Goal: Task Accomplishment & Management: Manage account settings

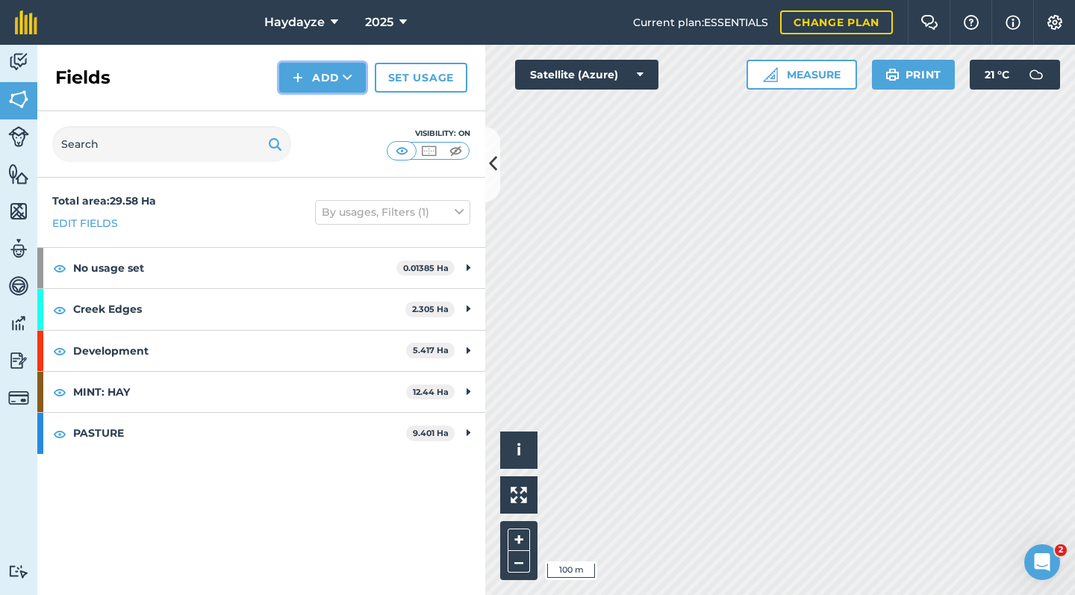
click at [334, 82] on button "Add" at bounding box center [322, 78] width 87 height 30
click at [326, 130] on link "Import" at bounding box center [322, 144] width 82 height 33
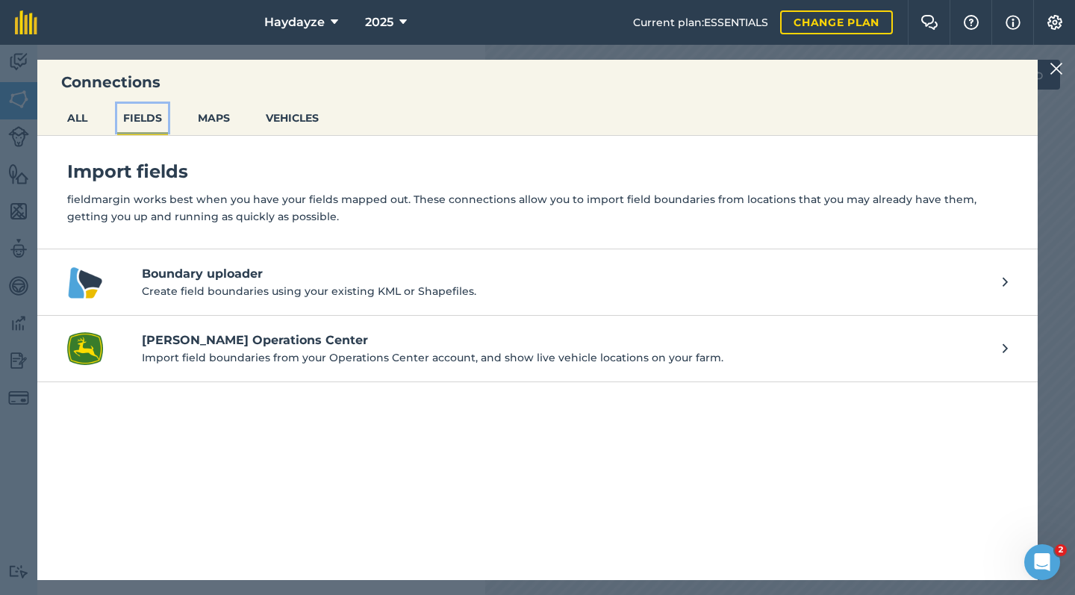
click at [140, 124] on button "FIELDS" at bounding box center [142, 118] width 51 height 28
click at [84, 119] on button "ALL" at bounding box center [77, 118] width 32 height 28
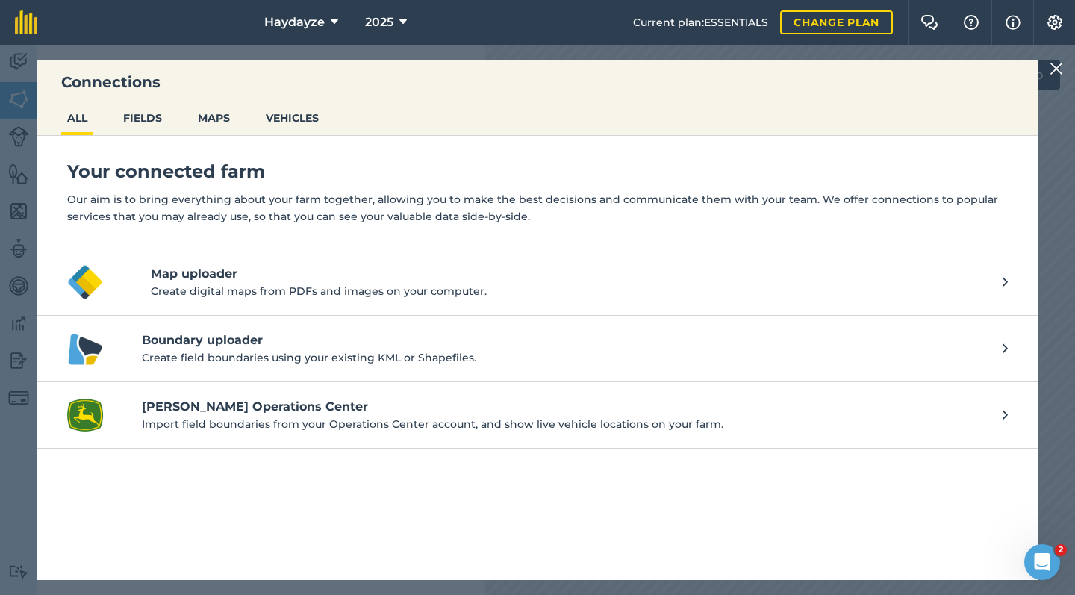
click at [25, 131] on div "Connections ALL FIELDS MAPS VEHICLES Your connected farm Our aim is to bring ev…" at bounding box center [537, 320] width 1075 height 550
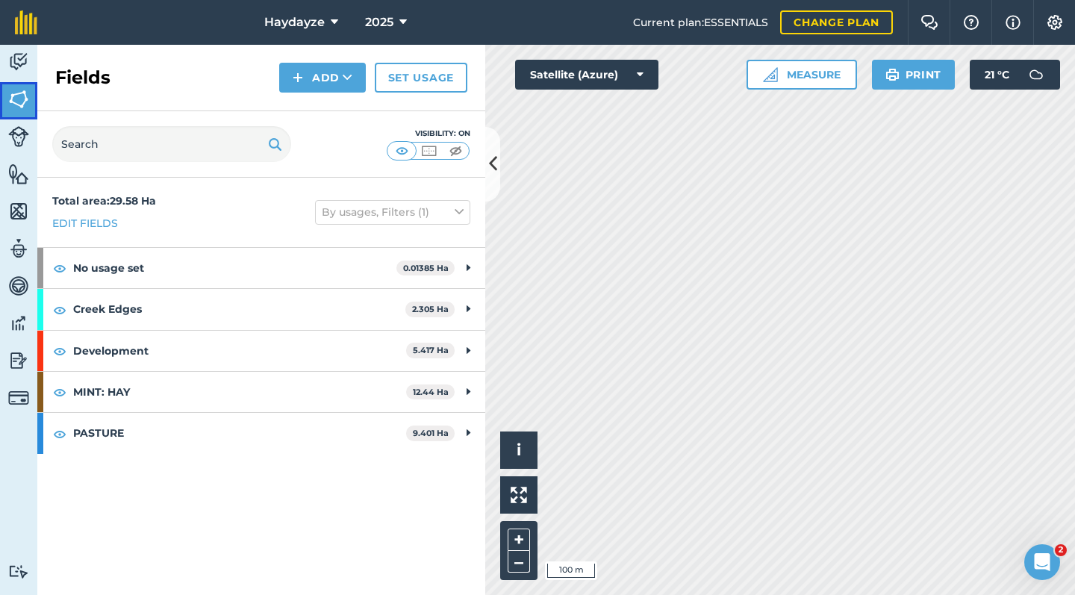
click at [19, 107] on img at bounding box center [18, 99] width 21 height 22
click at [326, 81] on button "Add" at bounding box center [322, 78] width 87 height 30
click at [318, 111] on link "Draw" at bounding box center [322, 111] width 82 height 33
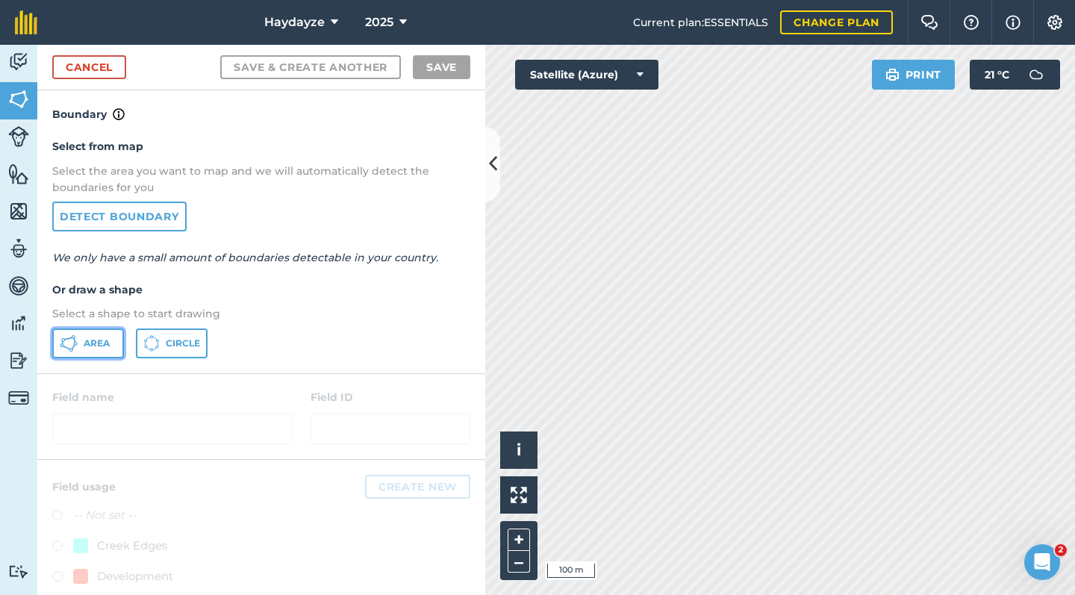
click at [94, 345] on span "Area" at bounding box center [97, 343] width 26 height 12
click at [87, 354] on button "Area" at bounding box center [88, 343] width 72 height 30
click at [90, 293] on h4 "Or draw a shape" at bounding box center [261, 289] width 418 height 16
click at [86, 345] on span "Area" at bounding box center [97, 343] width 26 height 12
click at [176, 346] on span "Circle" at bounding box center [183, 343] width 34 height 12
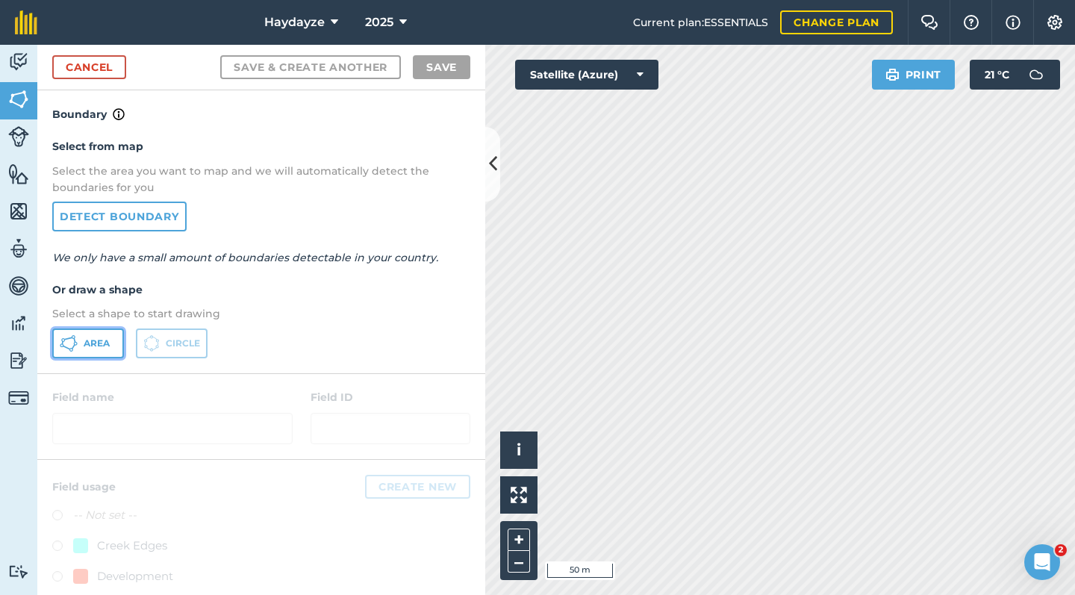
click at [73, 337] on icon at bounding box center [69, 343] width 18 height 18
click at [87, 350] on button "Area" at bounding box center [88, 343] width 72 height 30
click at [94, 340] on span "Area" at bounding box center [97, 343] width 26 height 12
click at [93, 357] on button "Area" at bounding box center [88, 343] width 72 height 30
click at [163, 340] on button "Circle" at bounding box center [172, 343] width 72 height 30
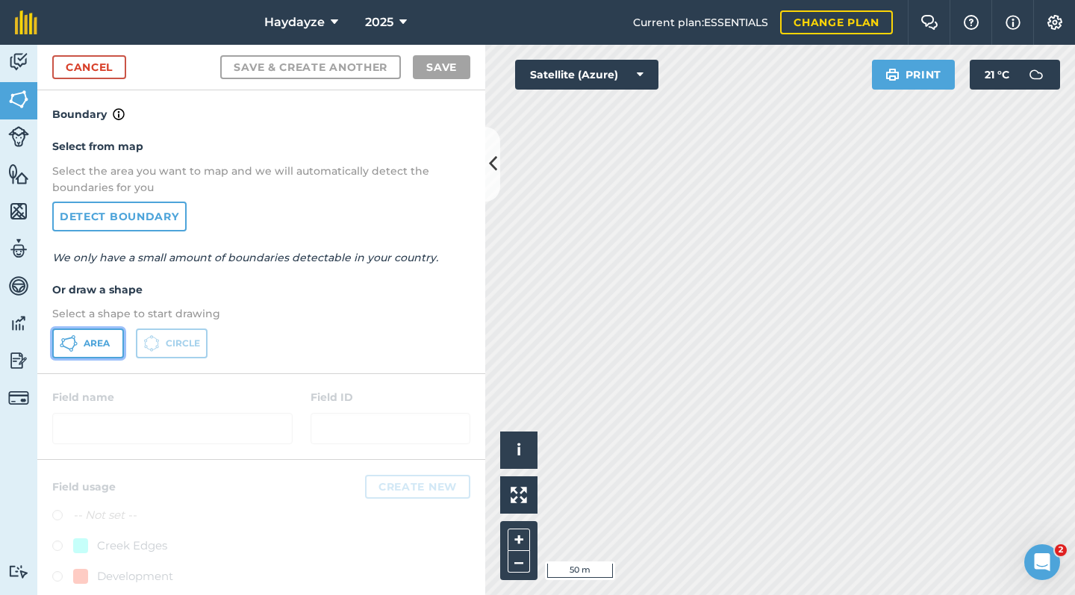
click at [73, 346] on icon at bounding box center [74, 346] width 4 height 5
click at [87, 349] on span "Area" at bounding box center [97, 343] width 26 height 12
click at [97, 65] on link "Cancel" at bounding box center [89, 67] width 74 height 24
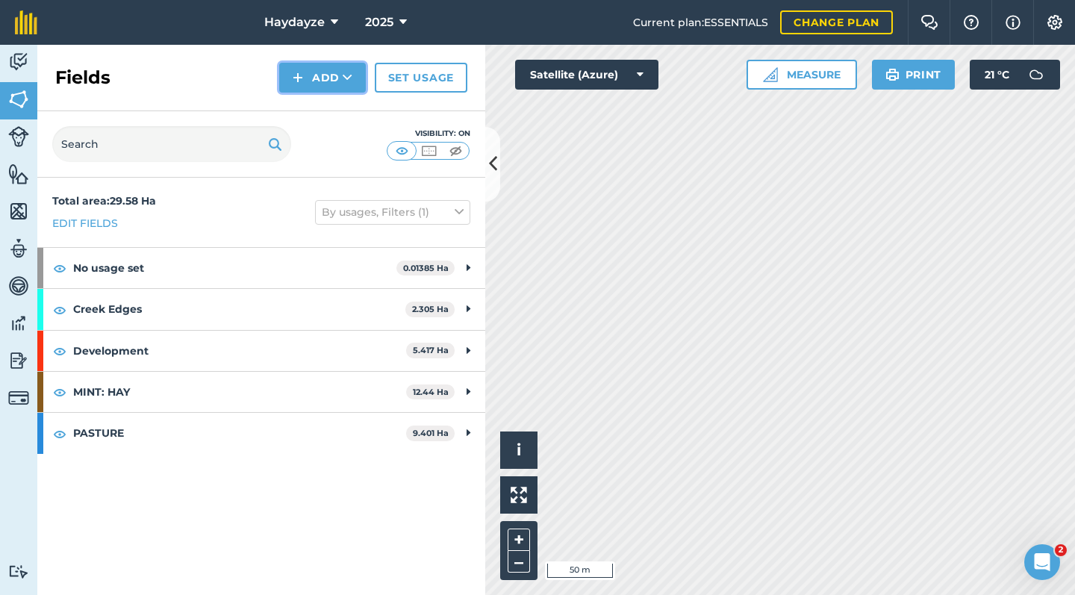
click at [328, 74] on button "Add" at bounding box center [322, 78] width 87 height 30
click at [318, 117] on link "Draw" at bounding box center [322, 111] width 82 height 33
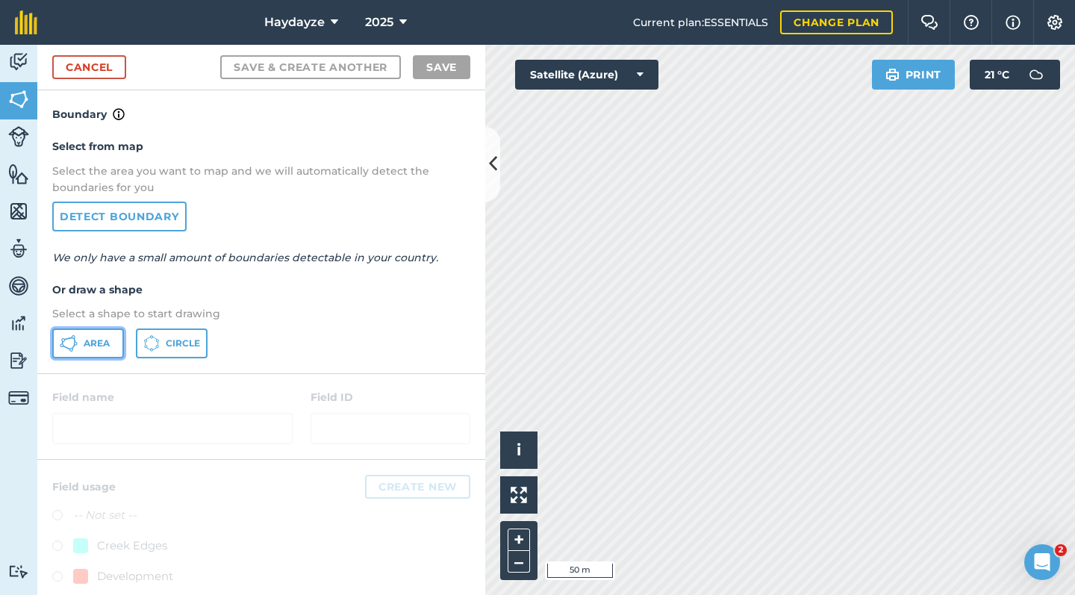
click at [96, 348] on span "Area" at bounding box center [97, 343] width 26 height 12
click at [94, 344] on span "Area" at bounding box center [97, 343] width 26 height 12
click at [84, 351] on button "Area" at bounding box center [88, 343] width 72 height 30
click at [73, 346] on icon at bounding box center [74, 346] width 4 height 5
click at [85, 353] on button "Area" at bounding box center [88, 343] width 72 height 30
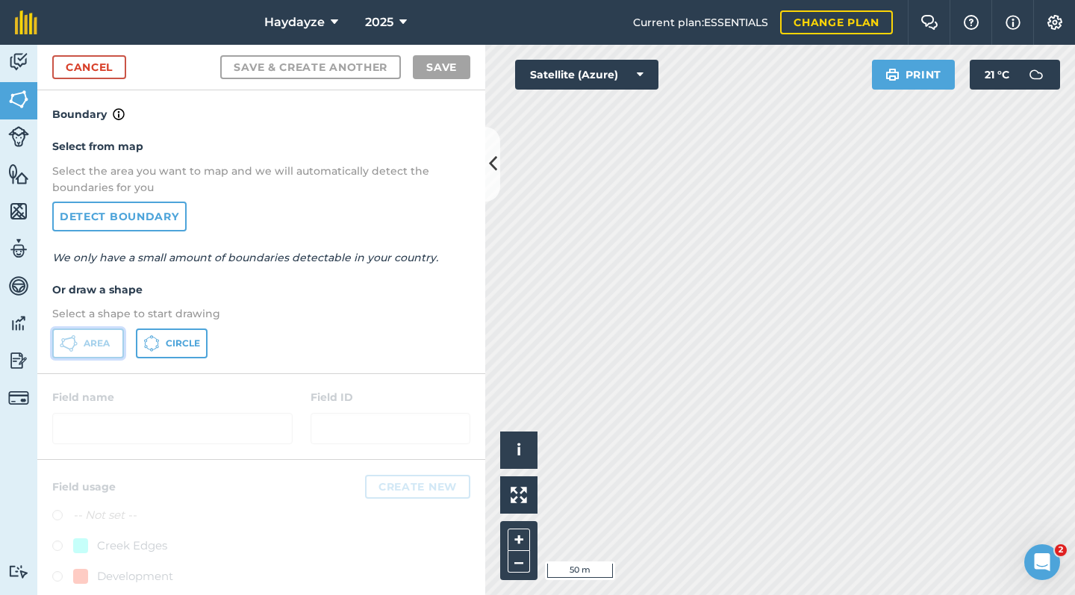
click at [84, 353] on button "Area" at bounding box center [88, 343] width 72 height 30
click at [81, 292] on h4 "Or draw a shape" at bounding box center [261, 289] width 418 height 16
click at [84, 351] on button "Area" at bounding box center [88, 343] width 72 height 30
click at [102, 356] on button "Area" at bounding box center [88, 343] width 72 height 30
click at [90, 345] on span "Area" at bounding box center [97, 343] width 26 height 12
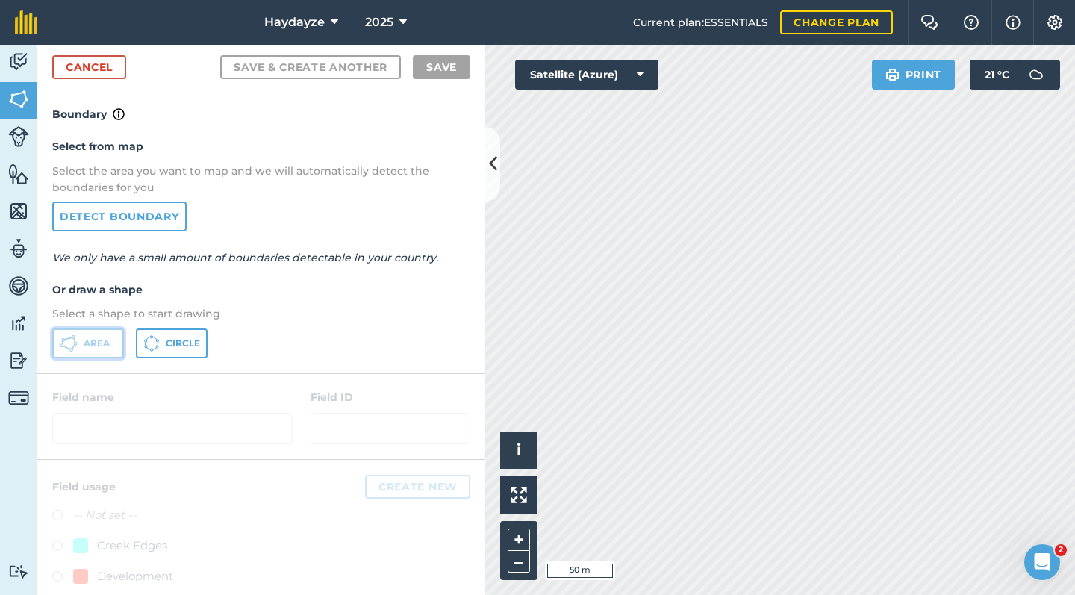
click at [86, 352] on button "Area" at bounding box center [88, 343] width 72 height 30
click at [104, 67] on link "Cancel" at bounding box center [89, 67] width 74 height 24
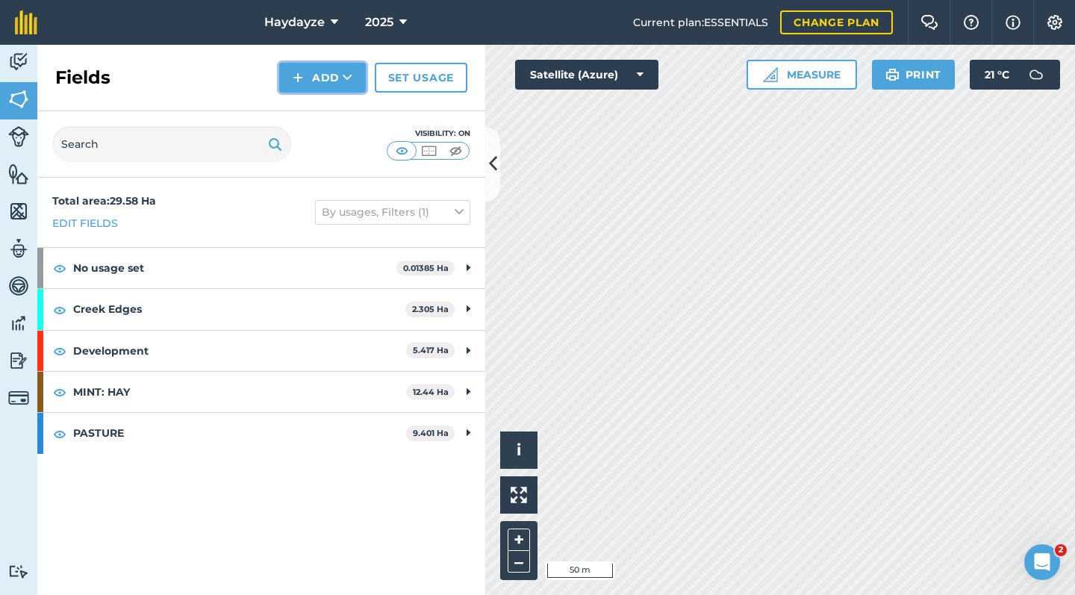
click at [314, 84] on button "Add" at bounding box center [322, 78] width 87 height 30
click at [328, 114] on link "Draw" at bounding box center [322, 111] width 82 height 33
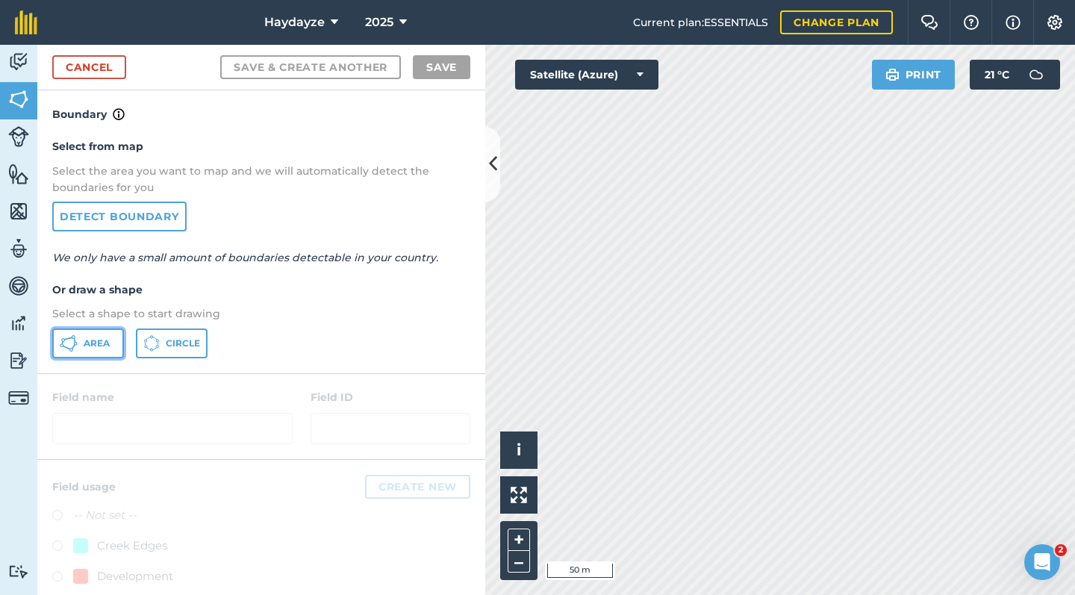
click at [90, 343] on span "Area" at bounding box center [97, 343] width 26 height 12
click at [108, 75] on link "Cancel" at bounding box center [89, 67] width 74 height 24
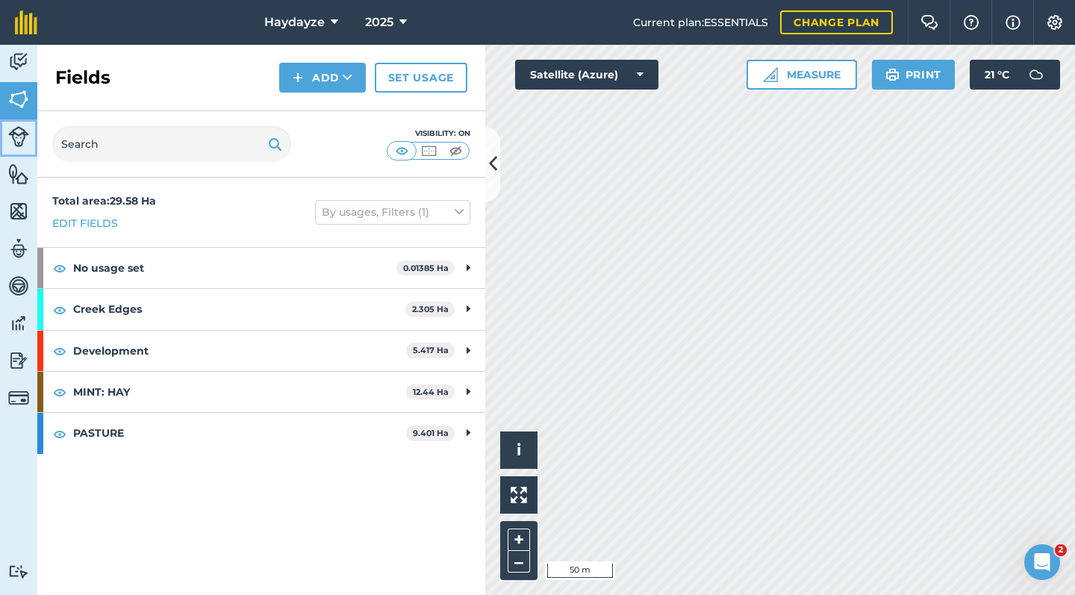
click at [18, 137] on img at bounding box center [18, 136] width 21 height 21
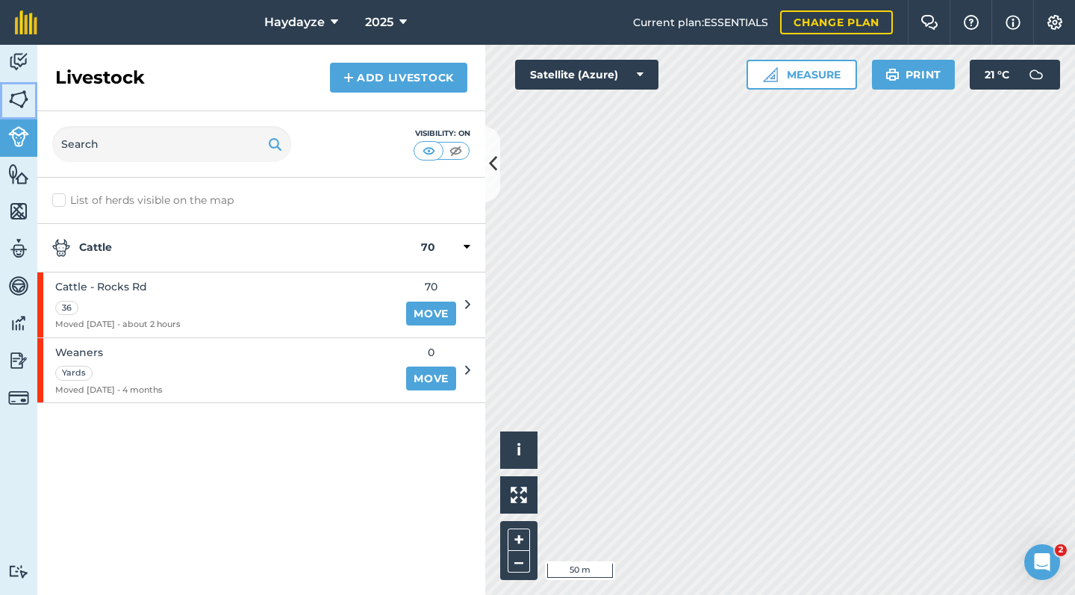
click at [23, 106] on img at bounding box center [18, 99] width 21 height 22
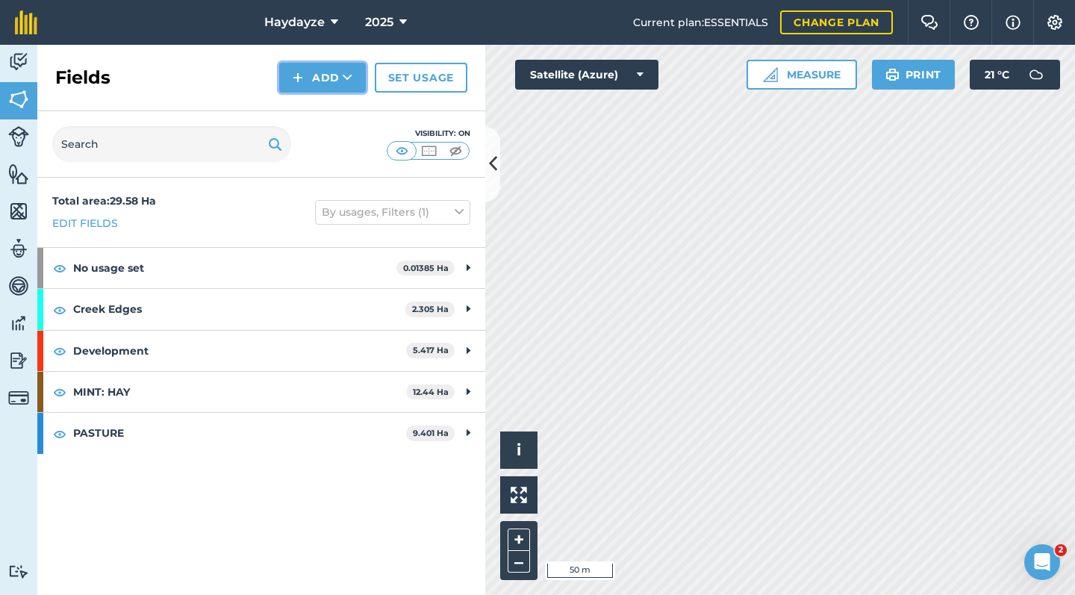
click at [322, 84] on button "Add" at bounding box center [322, 78] width 87 height 30
click at [316, 132] on link "Import" at bounding box center [322, 144] width 82 height 33
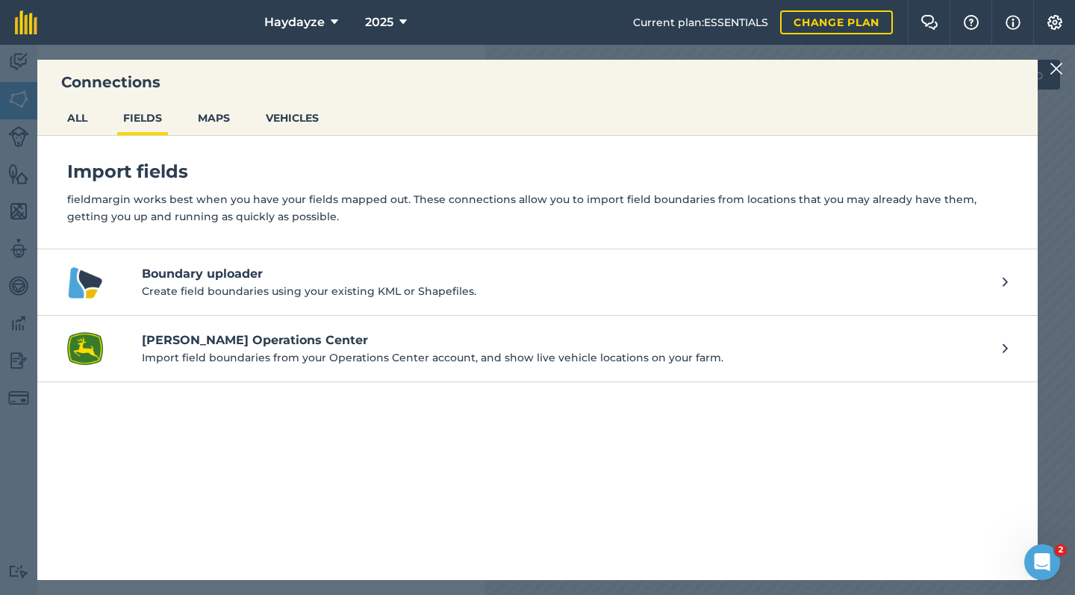
click at [27, 414] on div "Connections ALL FIELDS MAPS VEHICLES Import fields fieldmargin works best when …" at bounding box center [537, 320] width 1075 height 550
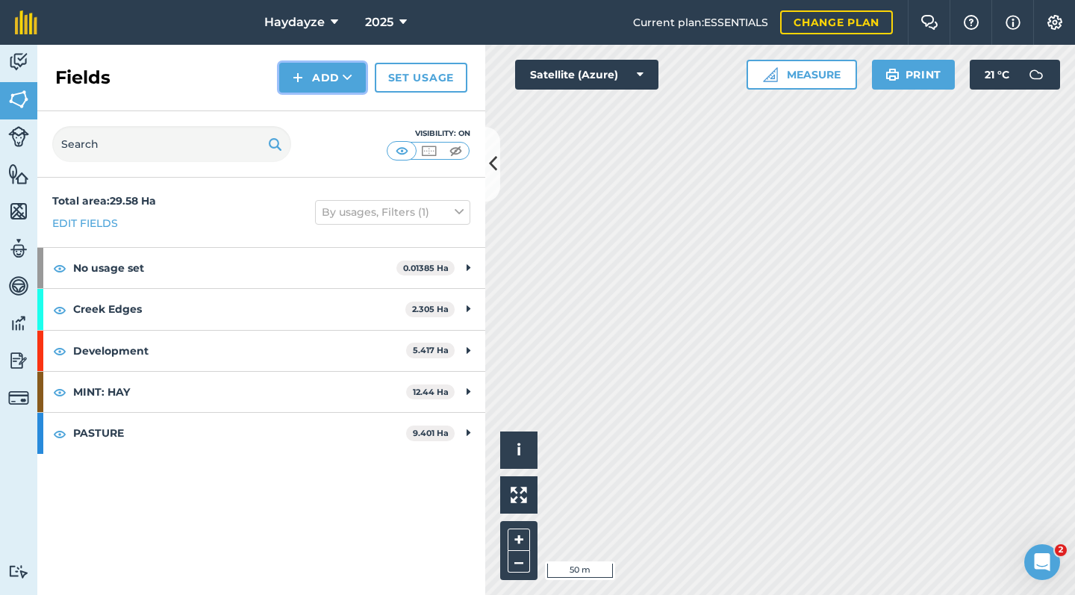
click at [352, 74] on icon at bounding box center [348, 77] width 10 height 15
click at [307, 102] on link "Draw" at bounding box center [322, 111] width 82 height 33
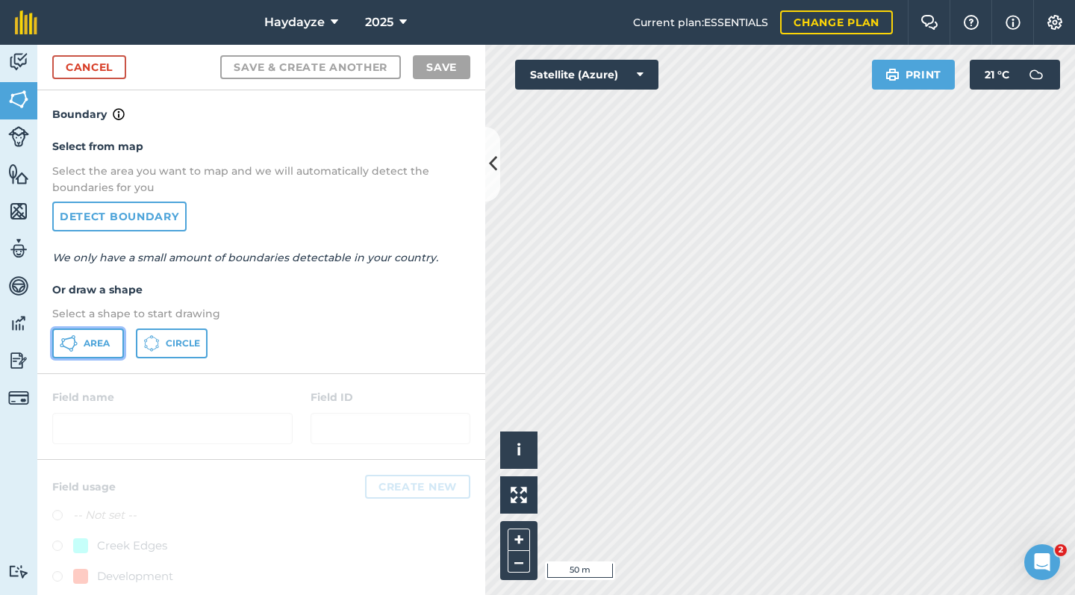
click at [102, 335] on button "Area" at bounding box center [88, 343] width 72 height 30
click at [21, 142] on img at bounding box center [18, 136] width 21 height 21
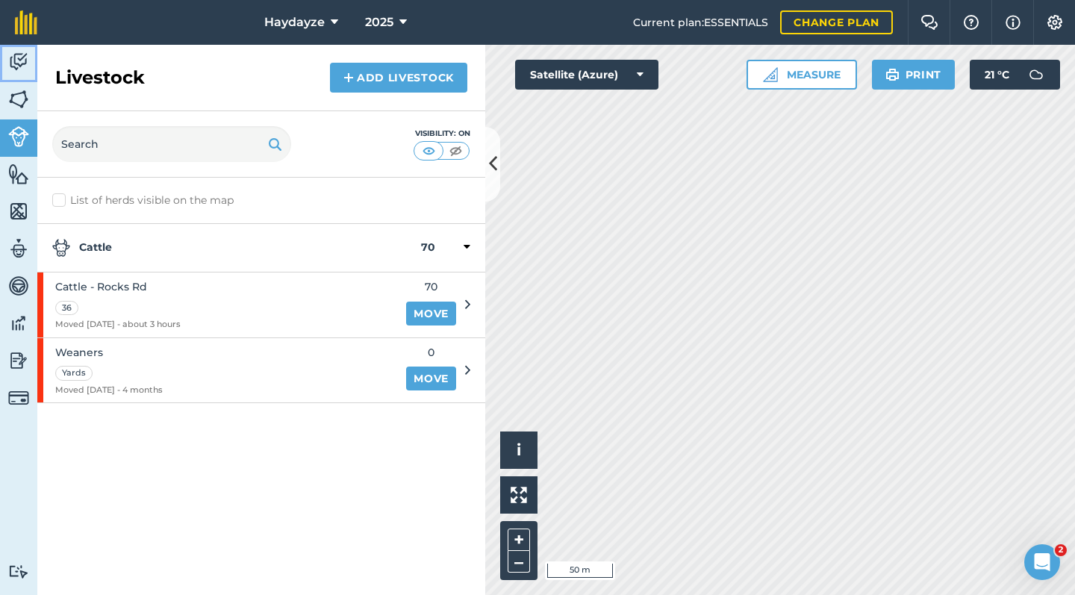
click at [21, 72] on img at bounding box center [18, 62] width 21 height 22
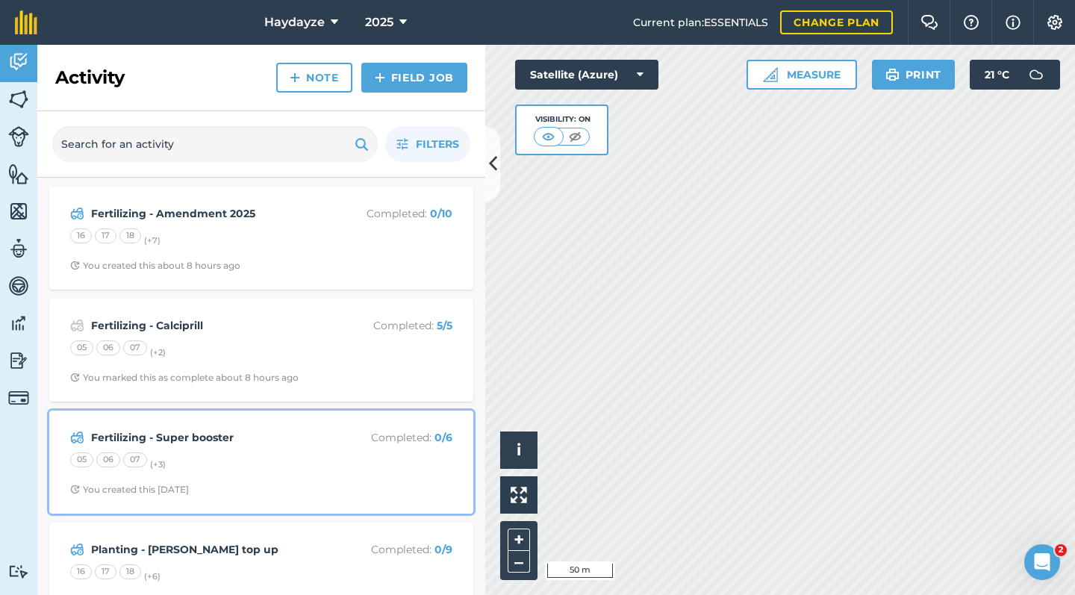
click at [184, 442] on strong "Fertilizing - Super booster" at bounding box center [209, 437] width 237 height 16
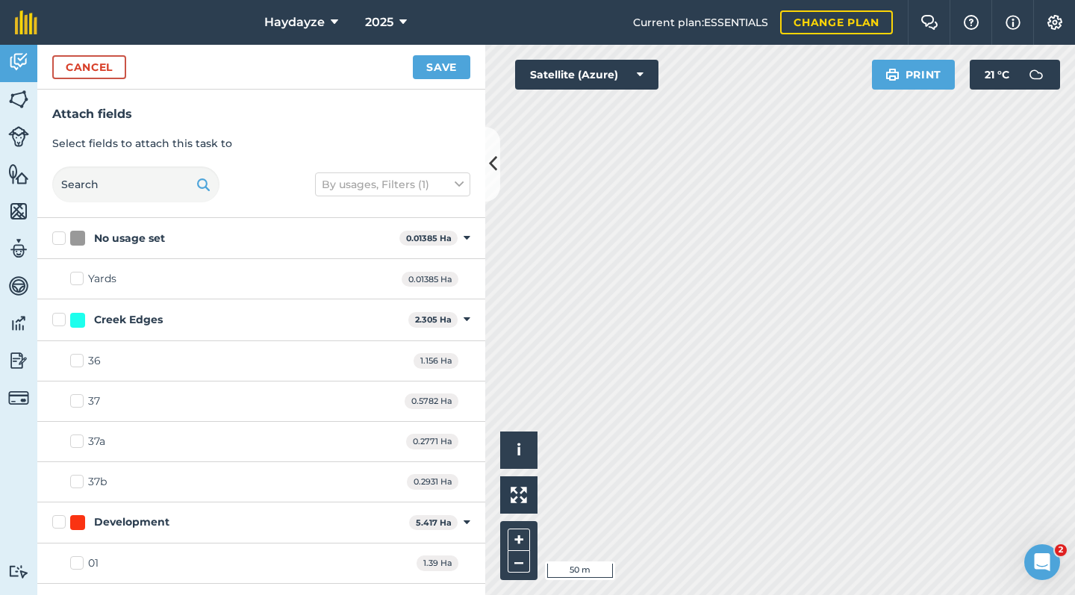
checkbox input "false"
click at [446, 67] on button "Save" at bounding box center [441, 67] width 57 height 24
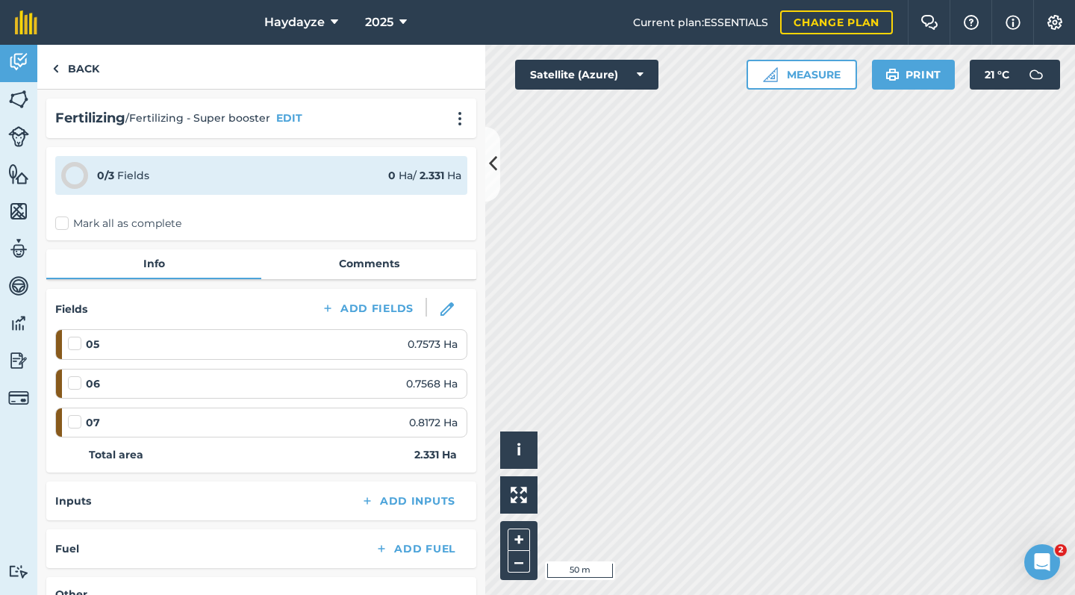
click at [83, 84] on link "Back" at bounding box center [75, 67] width 77 height 44
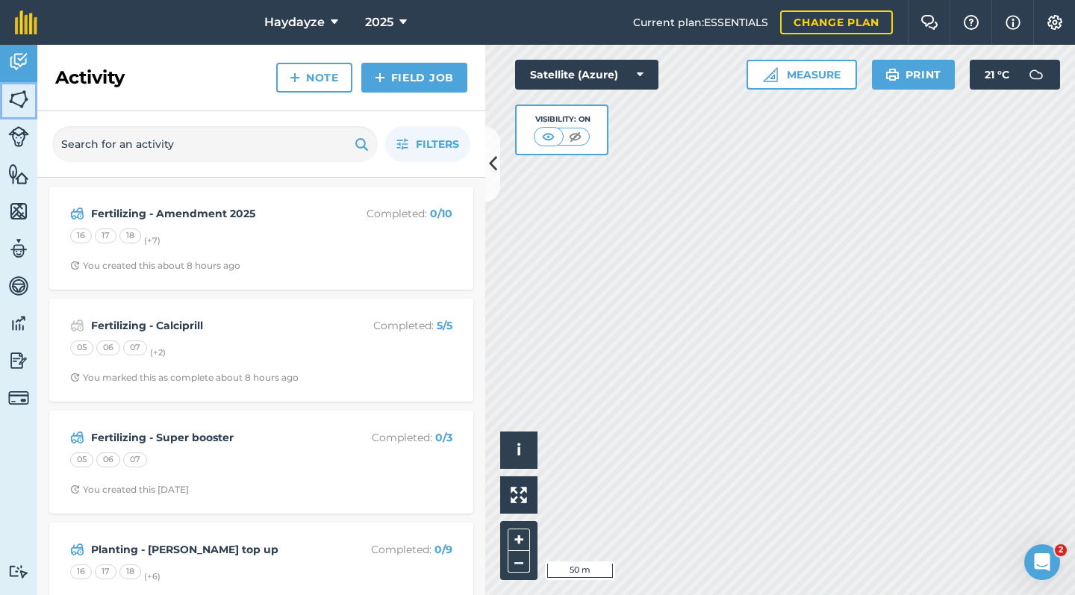
click at [11, 98] on img at bounding box center [18, 99] width 21 height 22
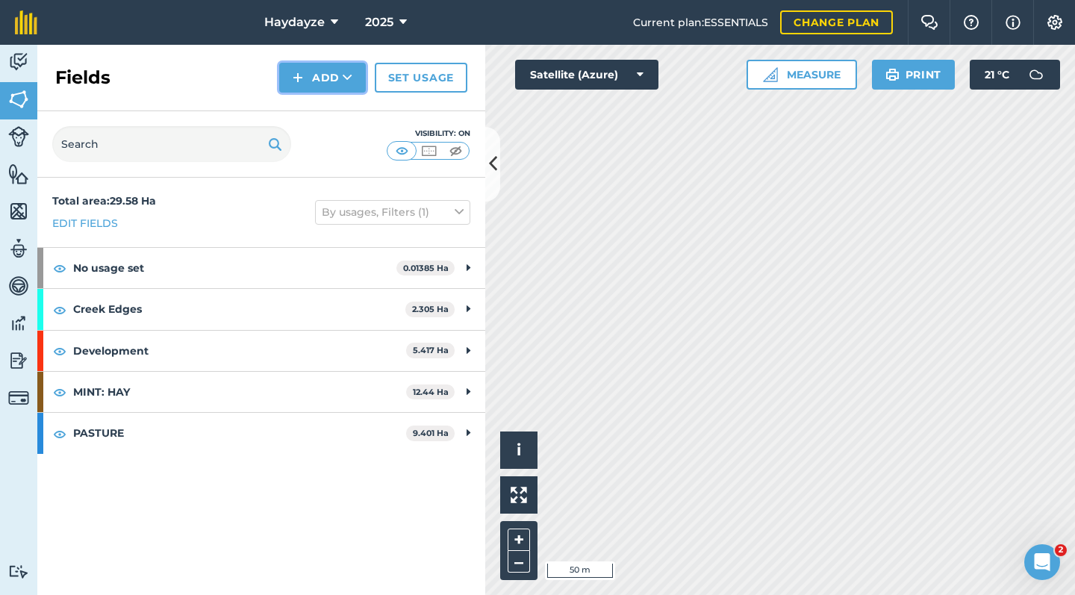
click at [327, 77] on button "Add" at bounding box center [322, 78] width 87 height 30
click at [329, 116] on link "Draw" at bounding box center [322, 111] width 82 height 33
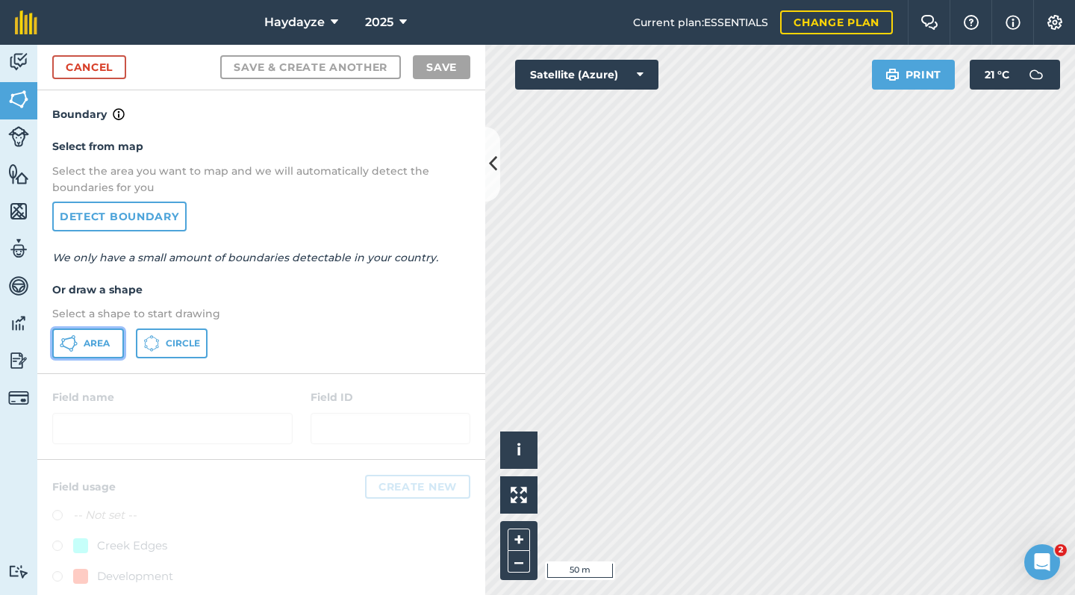
click at [87, 352] on button "Area" at bounding box center [88, 343] width 72 height 30
click at [90, 352] on button "Area" at bounding box center [88, 343] width 72 height 30
click at [75, 343] on icon at bounding box center [69, 343] width 18 height 18
click at [99, 290] on h4 "Or draw a shape" at bounding box center [261, 289] width 418 height 16
click at [88, 291] on h4 "Or draw a shape" at bounding box center [261, 289] width 418 height 16
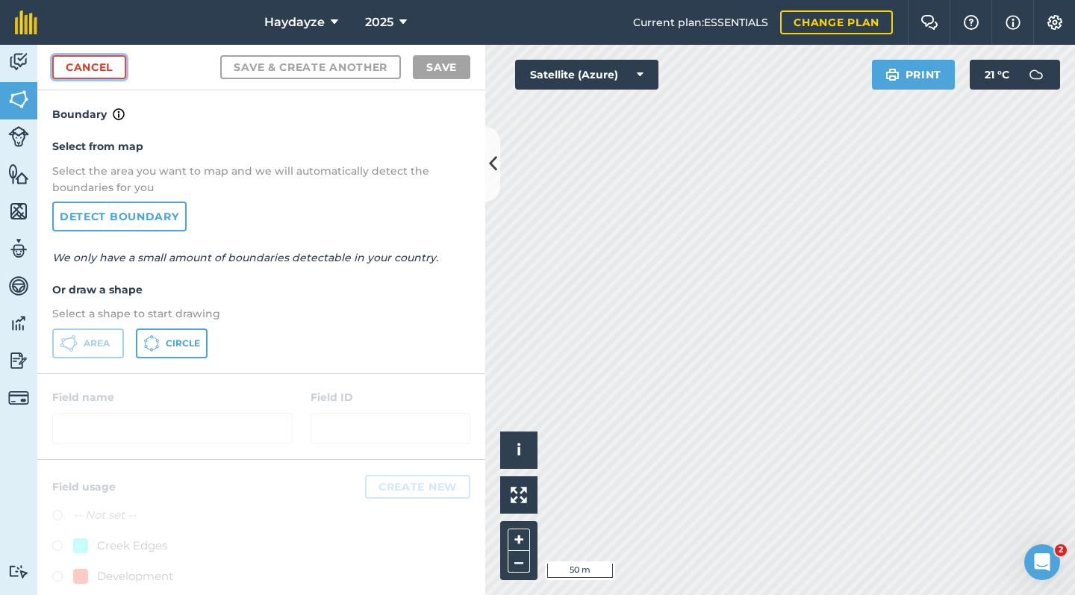
click at [89, 68] on link "Cancel" at bounding box center [89, 67] width 74 height 24
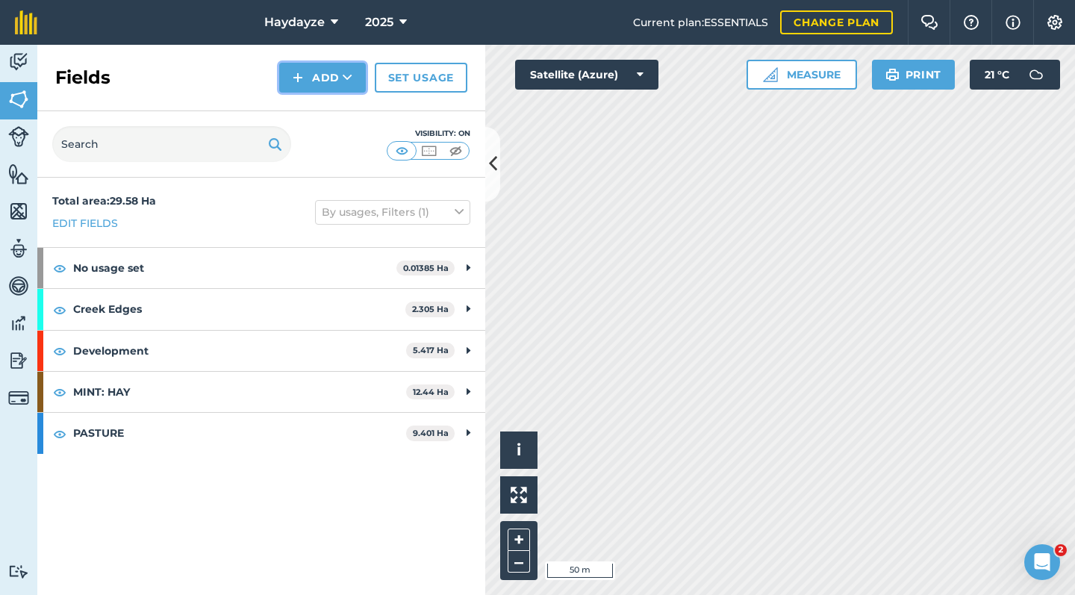
click at [324, 84] on button "Add" at bounding box center [322, 78] width 87 height 30
click at [331, 124] on link "Draw" at bounding box center [322, 111] width 82 height 33
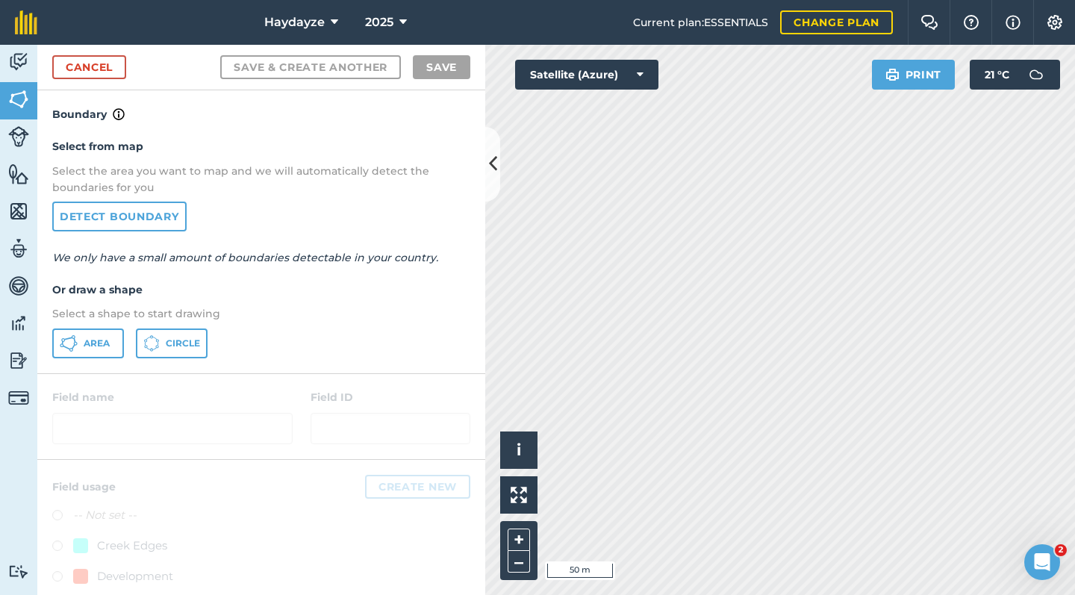
click at [105, 302] on div "Select from map Select the area you want to map and we will automatically detec…" at bounding box center [261, 247] width 448 height 249
click at [87, 285] on h4 "Or draw a shape" at bounding box center [261, 289] width 418 height 16
click at [91, 290] on h4 "Or draw a shape" at bounding box center [261, 289] width 418 height 16
click at [93, 287] on h4 "Or draw a shape" at bounding box center [261, 289] width 418 height 16
click at [85, 344] on span "Area" at bounding box center [97, 343] width 26 height 12
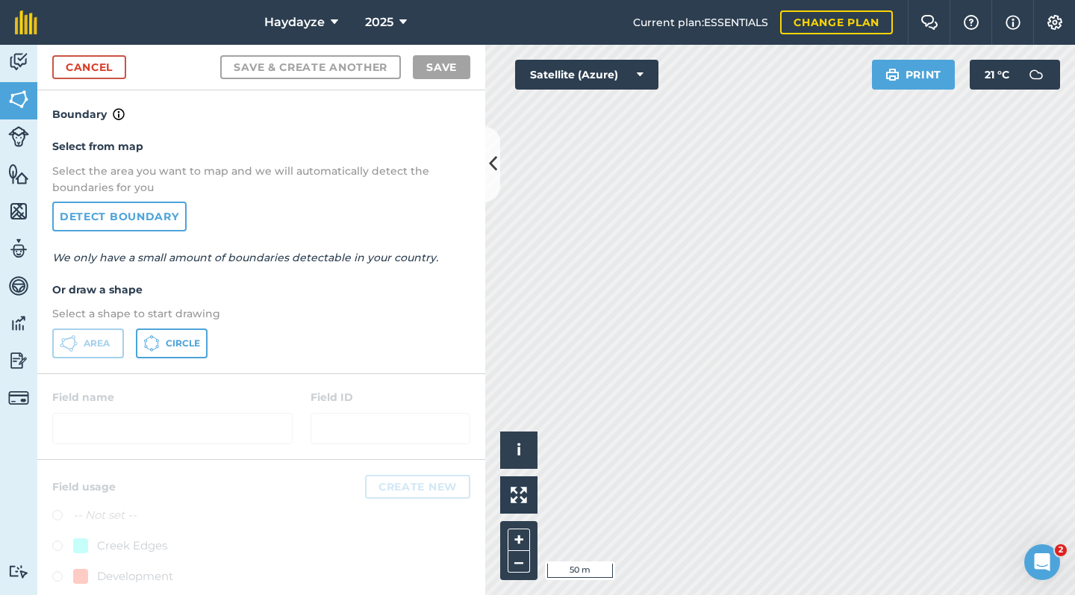
click at [88, 293] on h4 "Or draw a shape" at bounding box center [261, 289] width 418 height 16
click at [85, 346] on span "Area" at bounding box center [97, 343] width 26 height 12
click at [93, 73] on link "Cancel" at bounding box center [89, 67] width 74 height 24
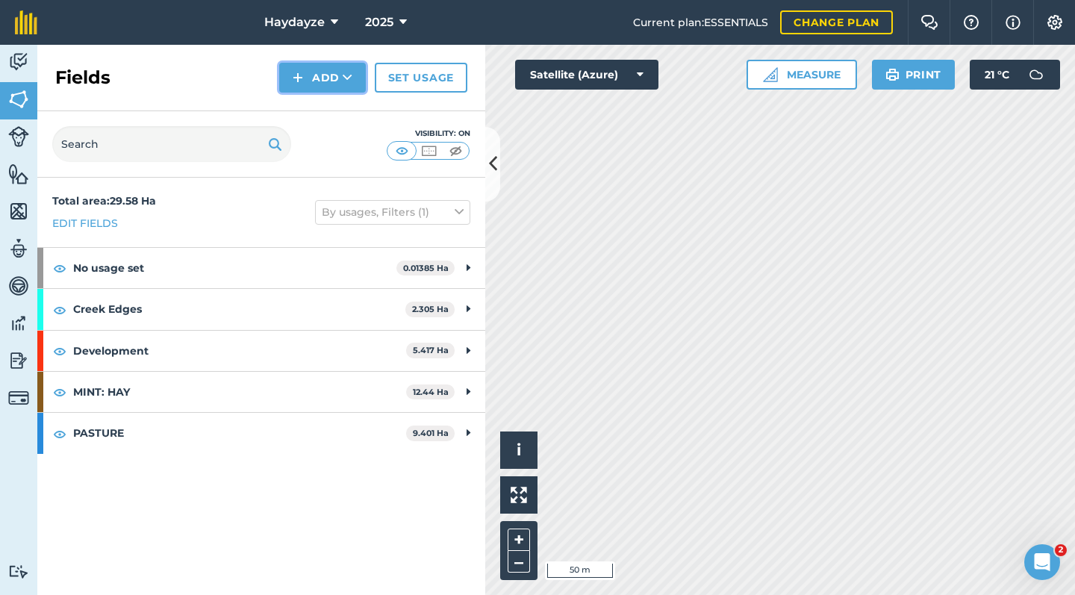
click at [316, 88] on button "Add" at bounding box center [322, 78] width 87 height 30
click at [320, 110] on link "Draw" at bounding box center [322, 111] width 82 height 33
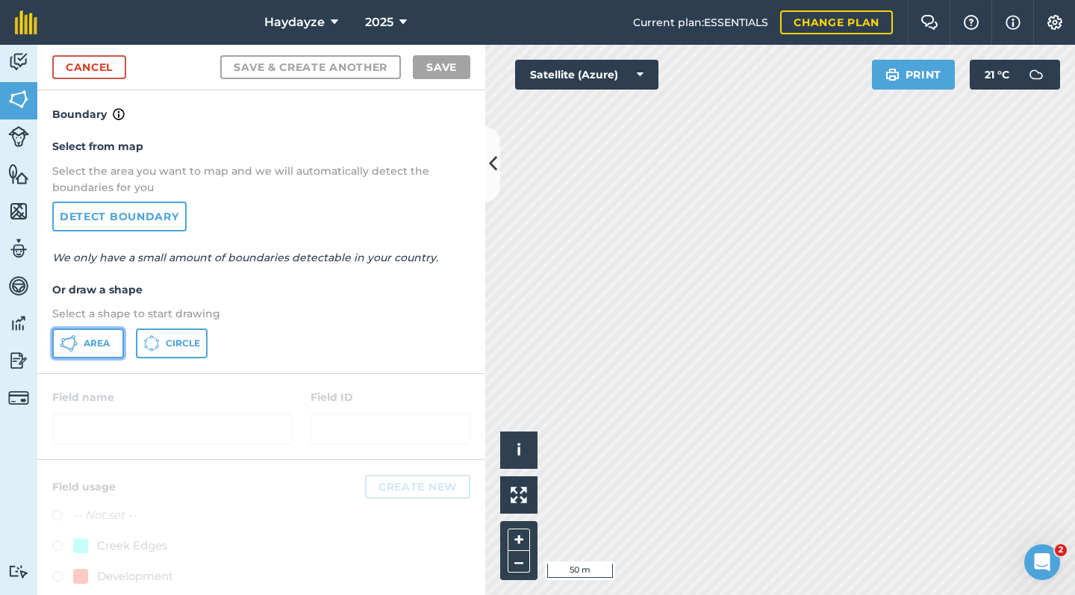
click at [88, 350] on button "Area" at bounding box center [88, 343] width 72 height 30
click at [92, 298] on div "Select from map Select the area you want to map and we will automatically detec…" at bounding box center [261, 247] width 448 height 249
click at [73, 346] on icon at bounding box center [74, 346] width 4 height 5
click at [81, 354] on button "Area" at bounding box center [88, 343] width 72 height 30
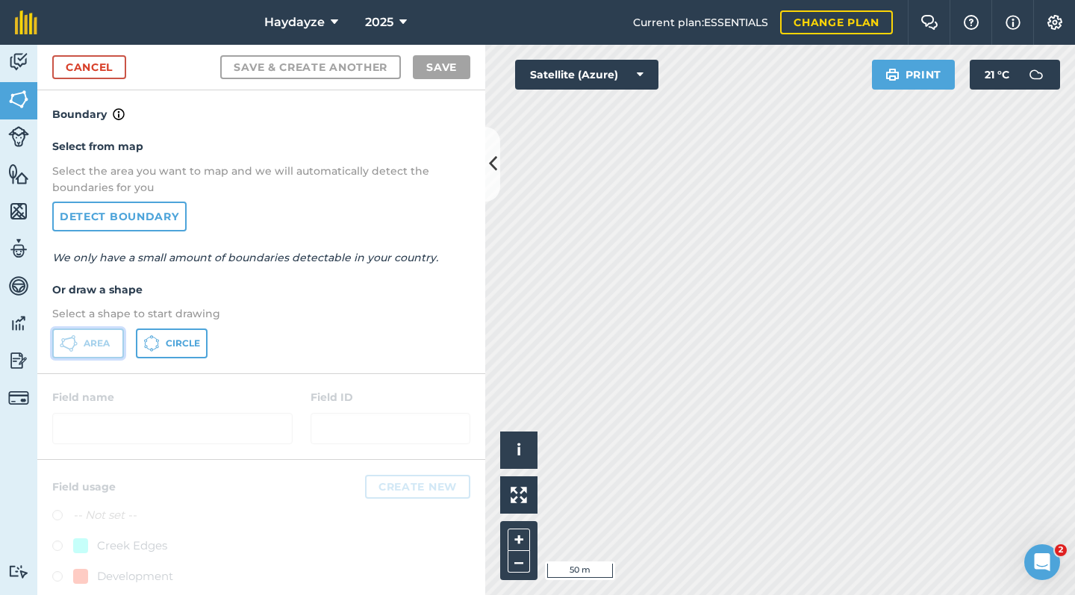
click at [73, 337] on icon at bounding box center [69, 343] width 18 height 18
click at [71, 349] on icon at bounding box center [69, 343] width 18 height 18
click at [87, 68] on link "Cancel" at bounding box center [89, 67] width 74 height 24
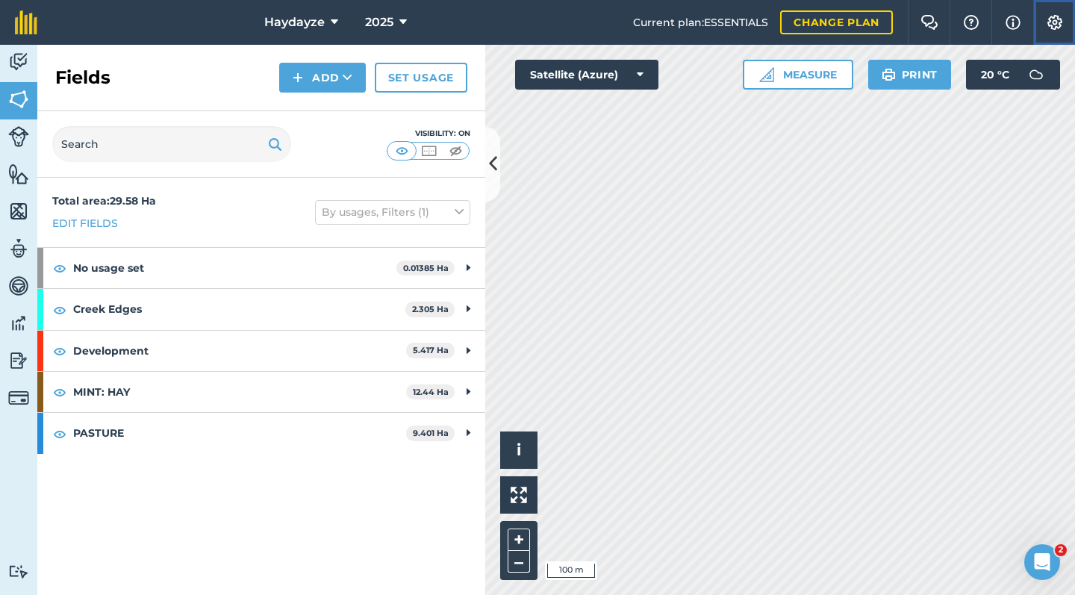
click at [1053, 28] on img at bounding box center [1055, 22] width 18 height 15
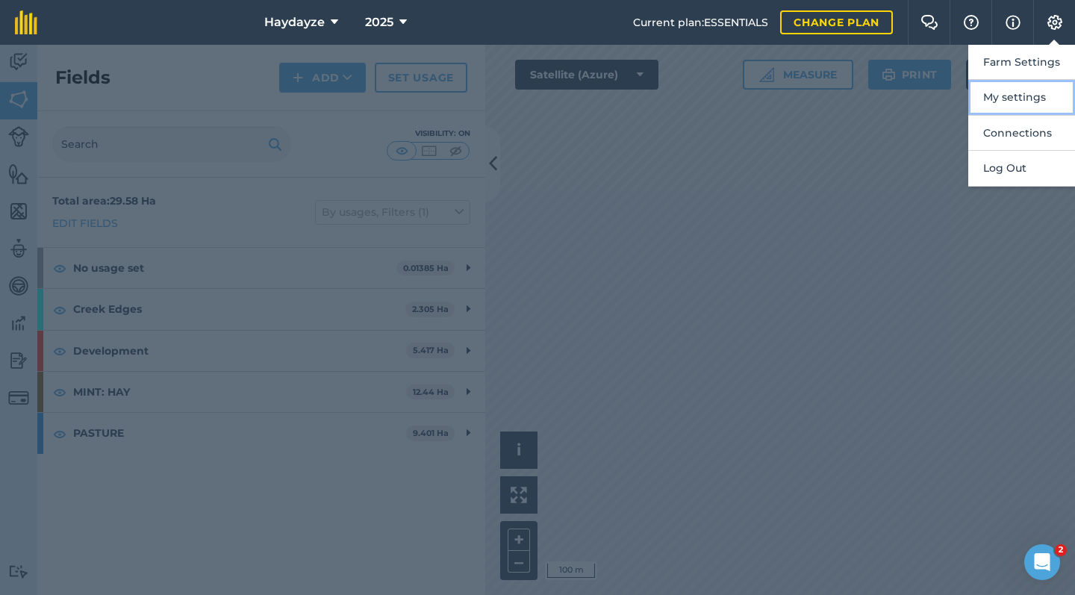
click at [1003, 104] on button "My settings" at bounding box center [1021, 97] width 107 height 35
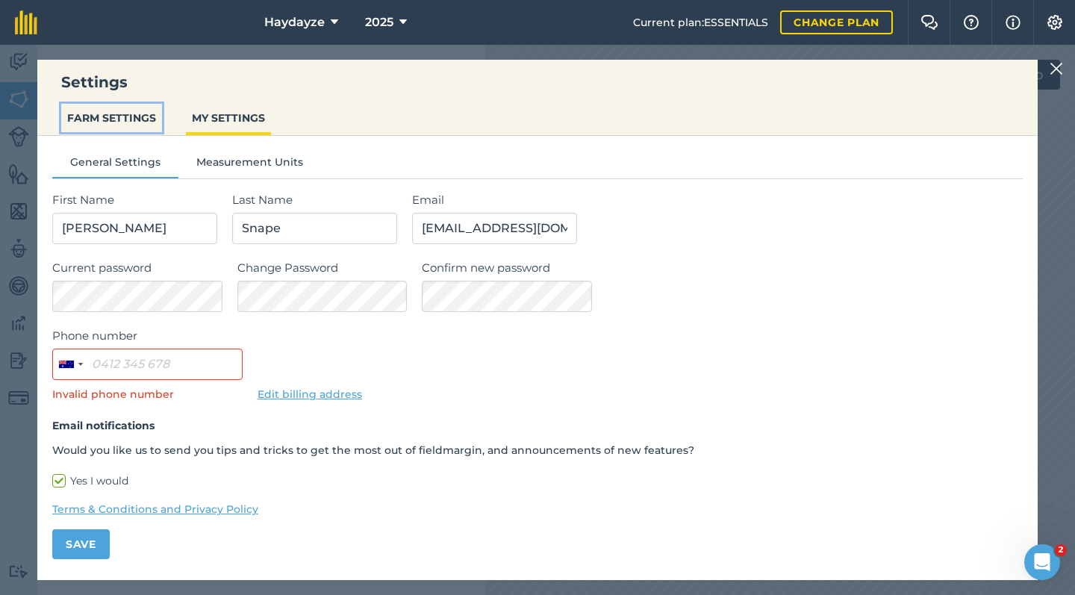
click at [102, 119] on button "FARM SETTINGS" at bounding box center [111, 118] width 101 height 28
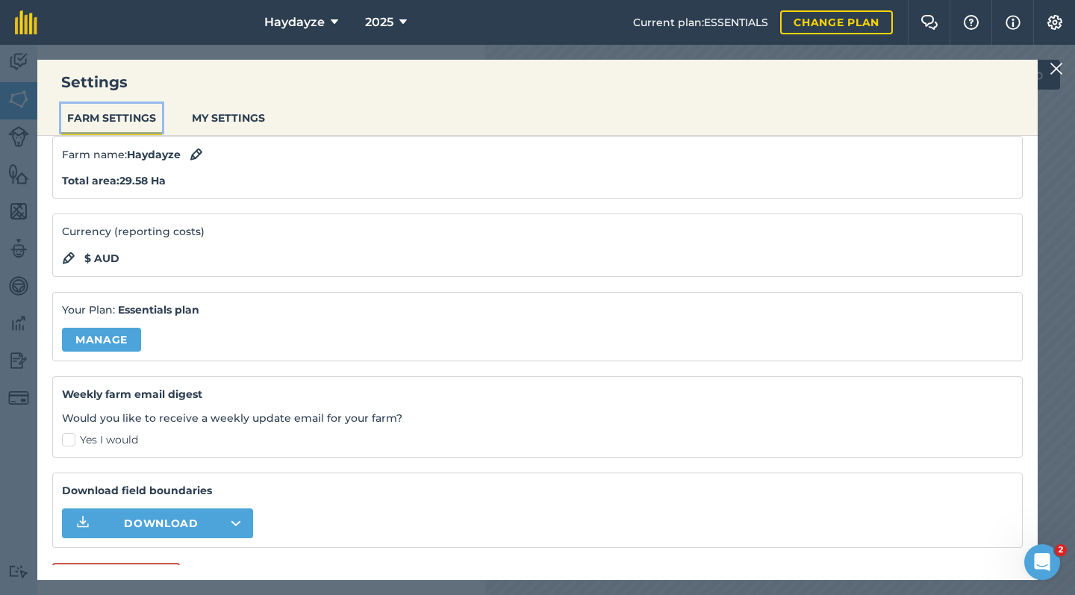
scroll to position [83, 0]
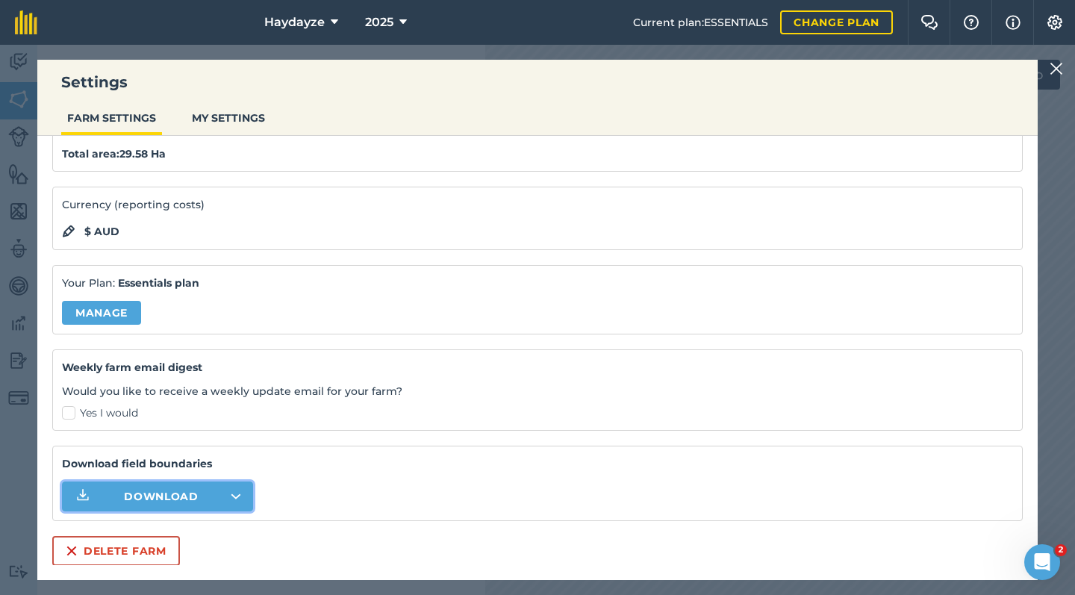
click at [228, 505] on button "Download" at bounding box center [157, 496] width 191 height 30
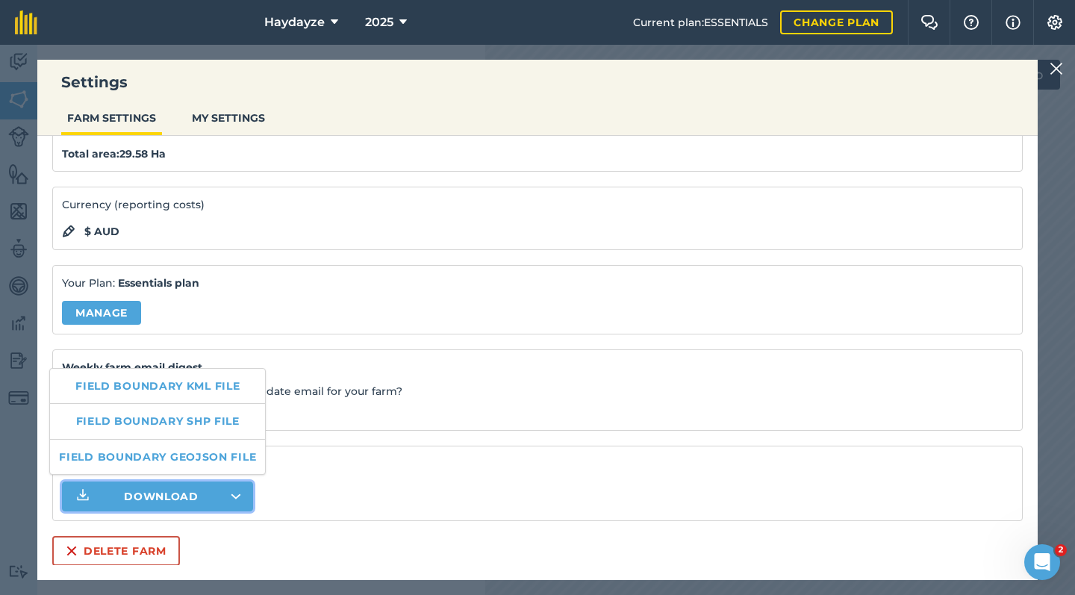
click at [331, 495] on div "Download field boundaries Download" at bounding box center [537, 483] width 970 height 75
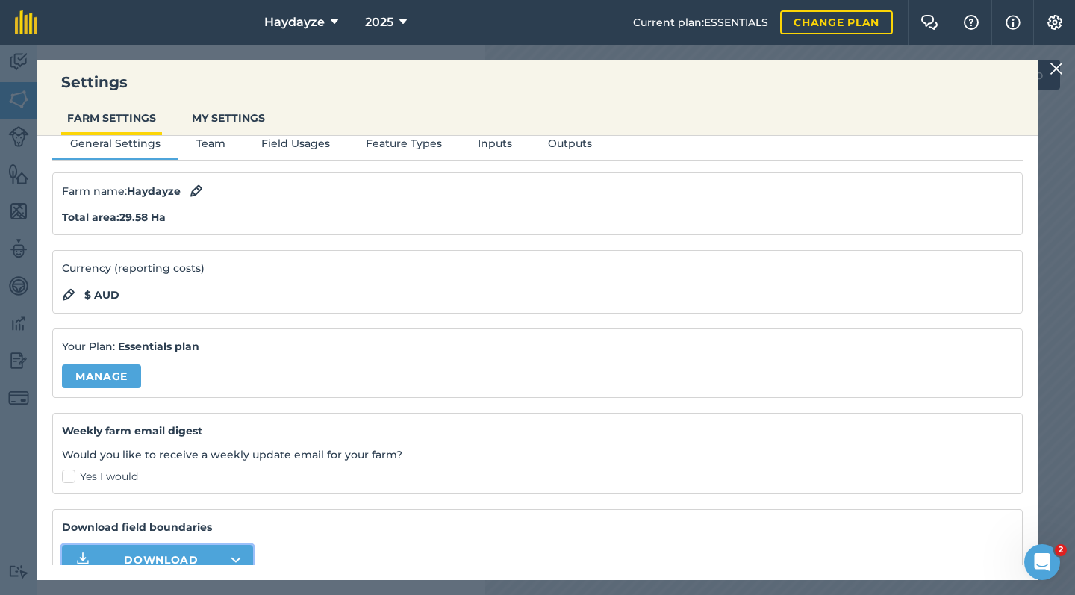
scroll to position [0, 0]
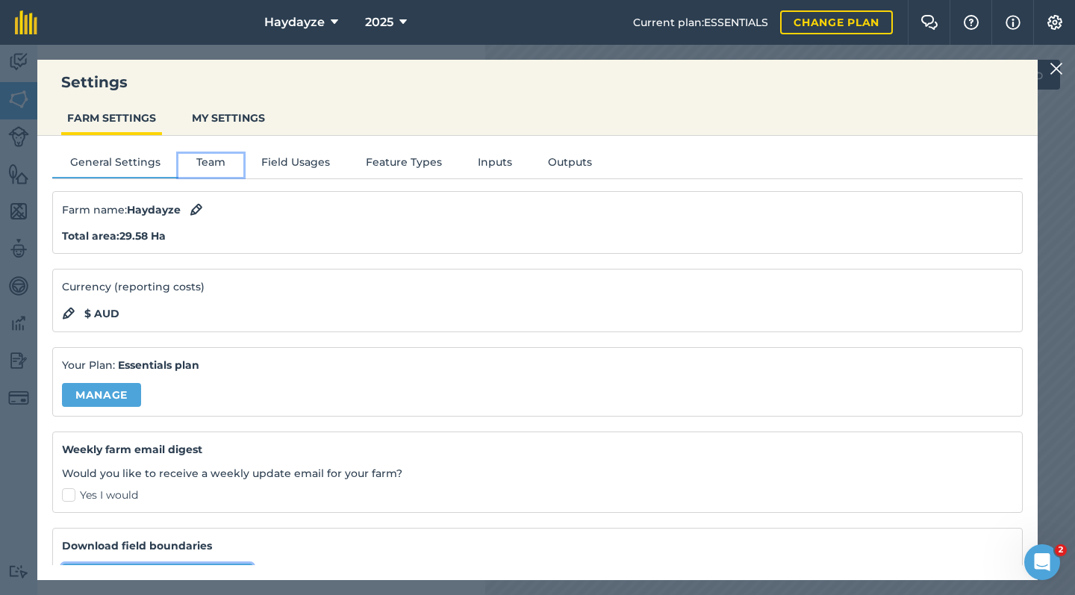
click at [202, 164] on button "Team" at bounding box center [210, 165] width 65 height 22
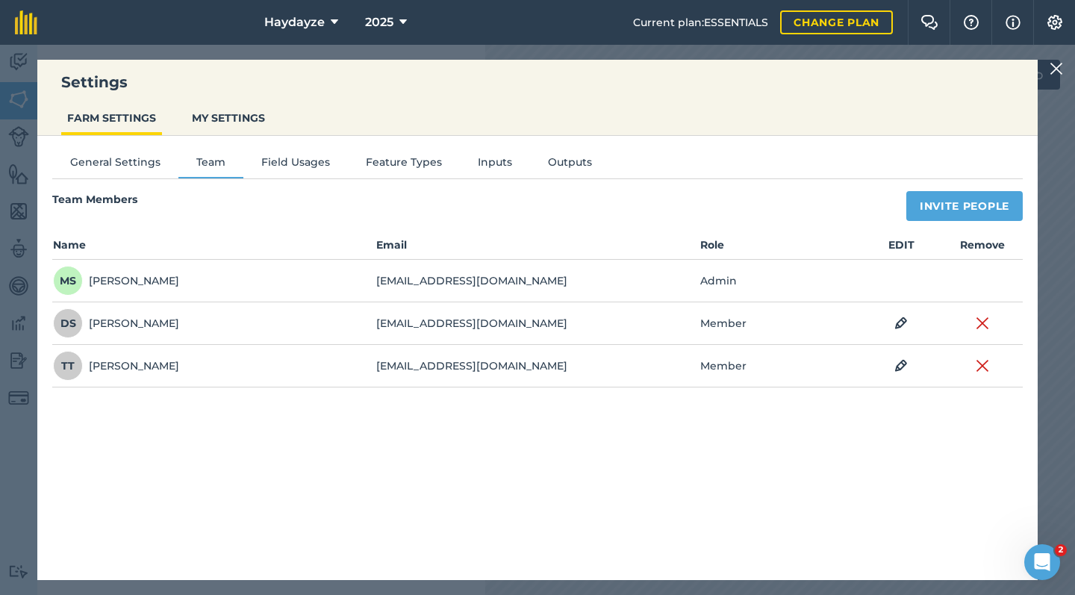
click at [305, 165] on button "Field Usages" at bounding box center [295, 165] width 104 height 22
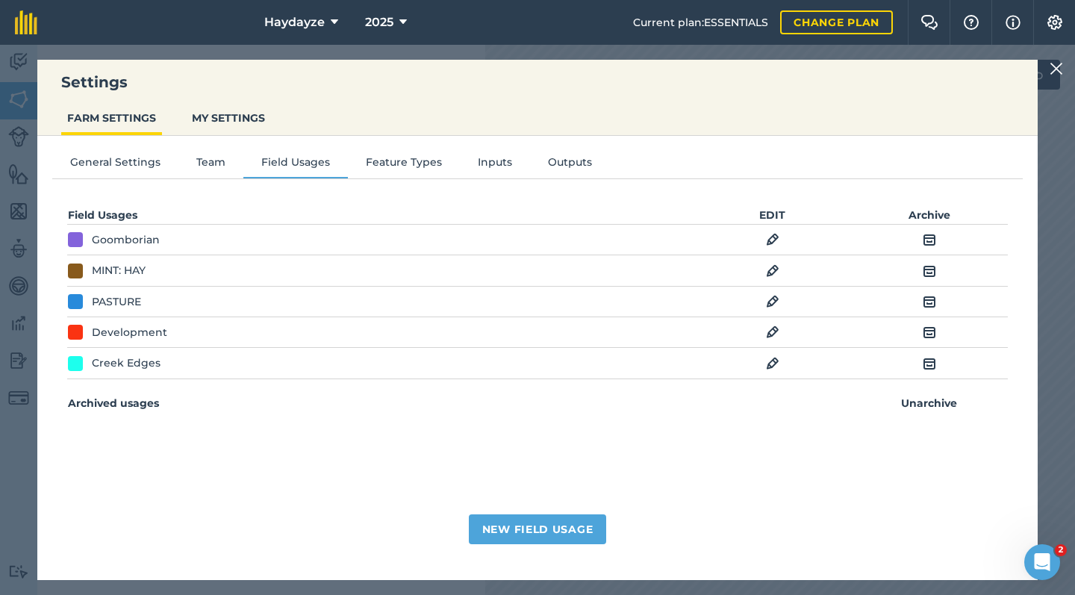
click at [935, 231] on img at bounding box center [928, 240] width 13 height 18
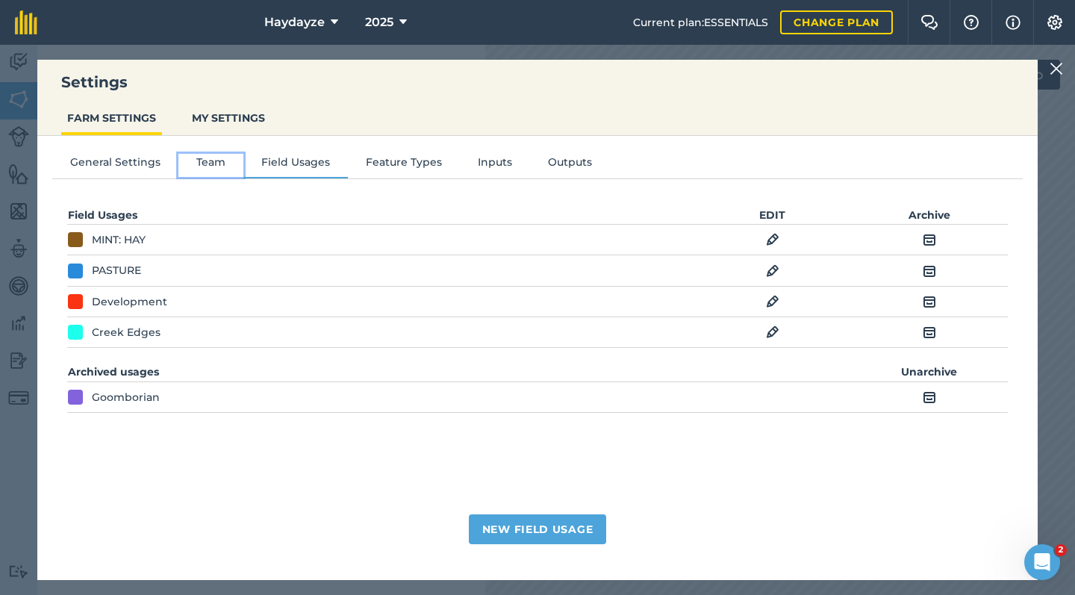
click at [207, 161] on button "Team" at bounding box center [210, 165] width 65 height 22
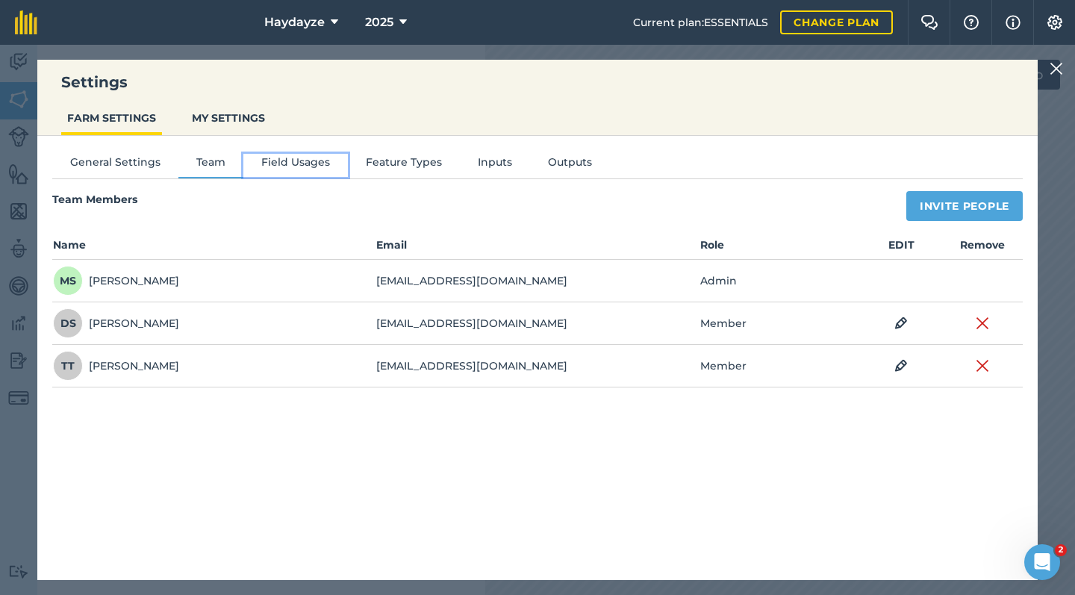
click at [286, 162] on button "Field Usages" at bounding box center [295, 165] width 104 height 22
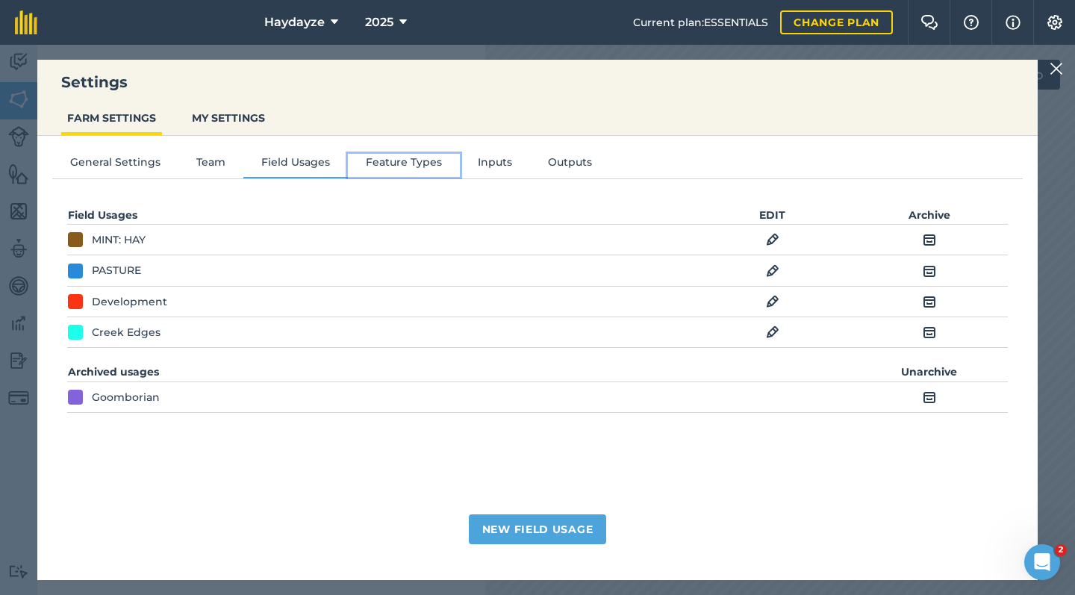
click at [404, 163] on button "Feature Types" at bounding box center [404, 165] width 112 height 22
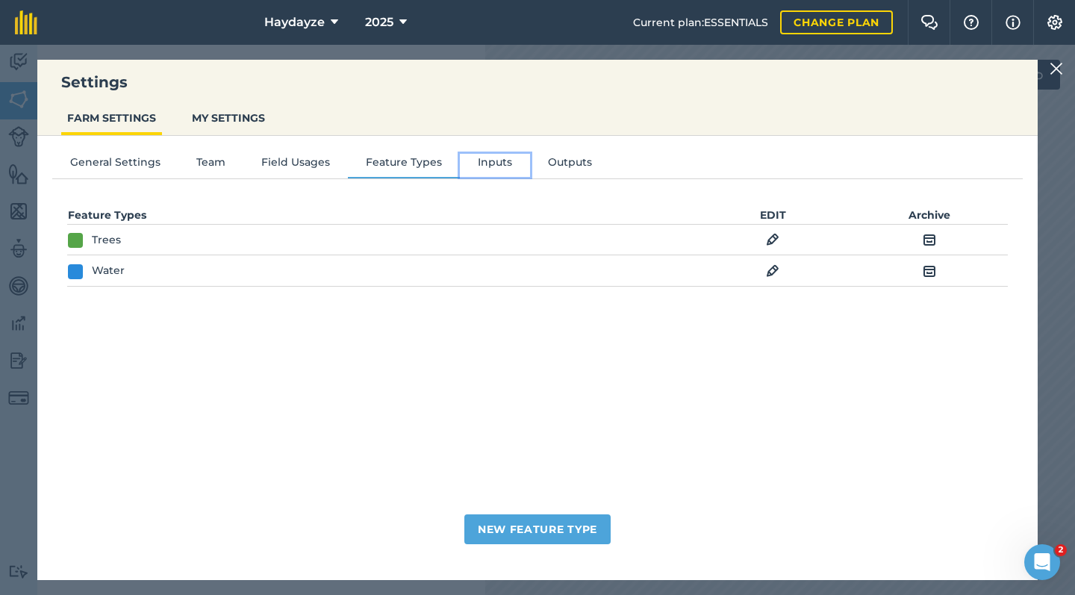
click at [494, 157] on button "Inputs" at bounding box center [495, 165] width 70 height 22
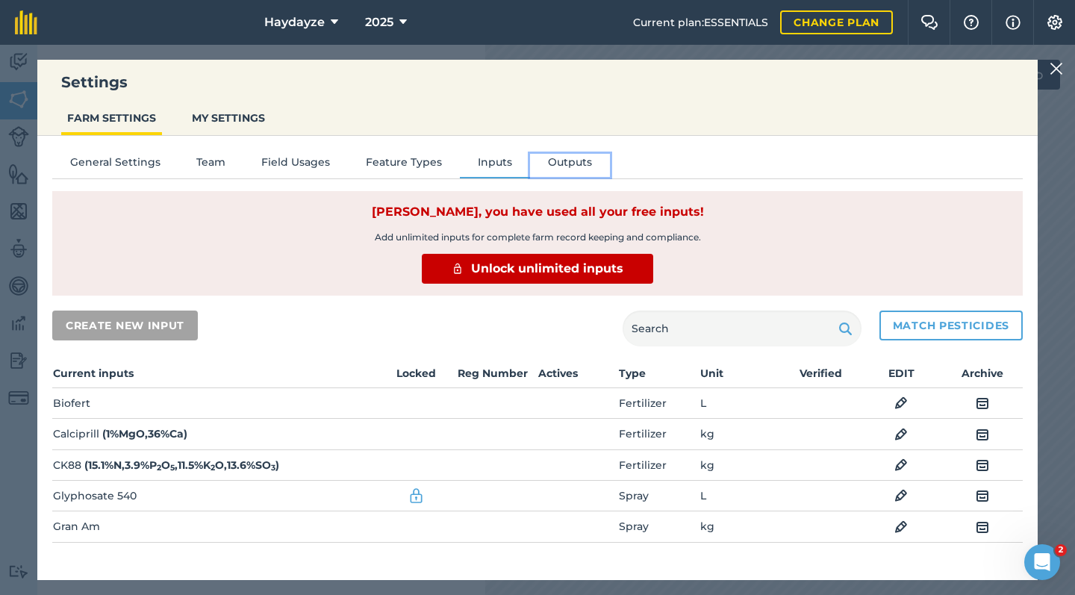
click at [564, 168] on button "Outputs" at bounding box center [570, 165] width 80 height 22
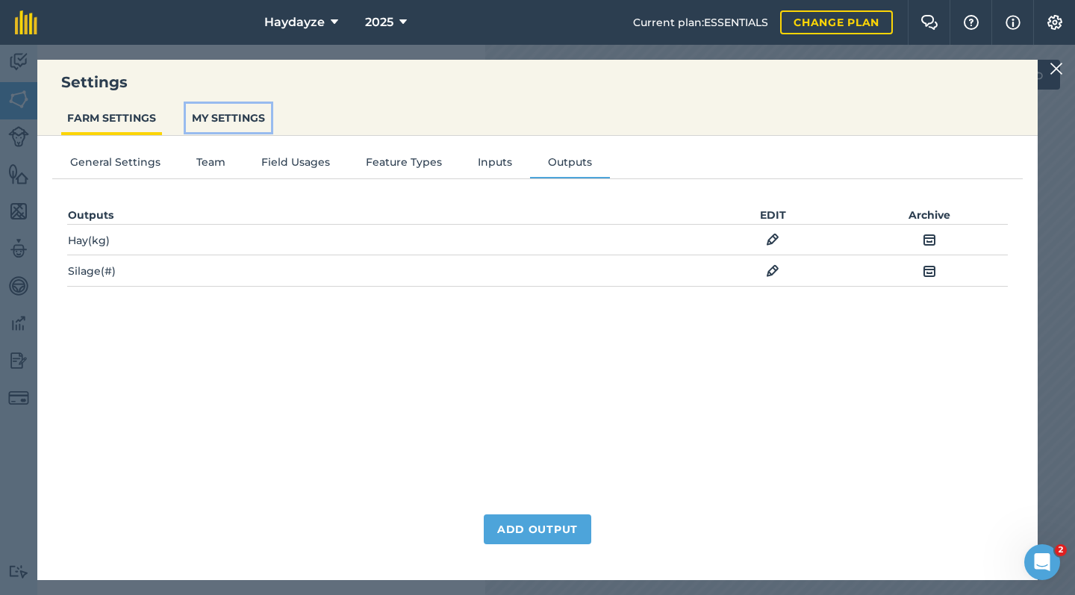
click at [224, 117] on button "MY SETTINGS" at bounding box center [228, 118] width 85 height 28
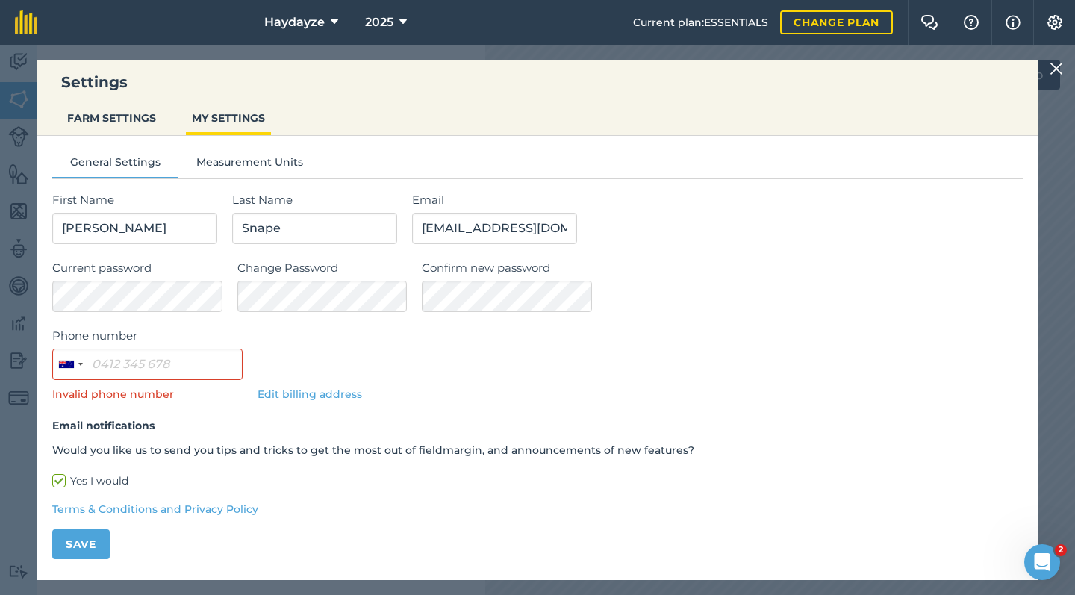
click at [109, 127] on button "FARM SETTINGS" at bounding box center [111, 118] width 101 height 28
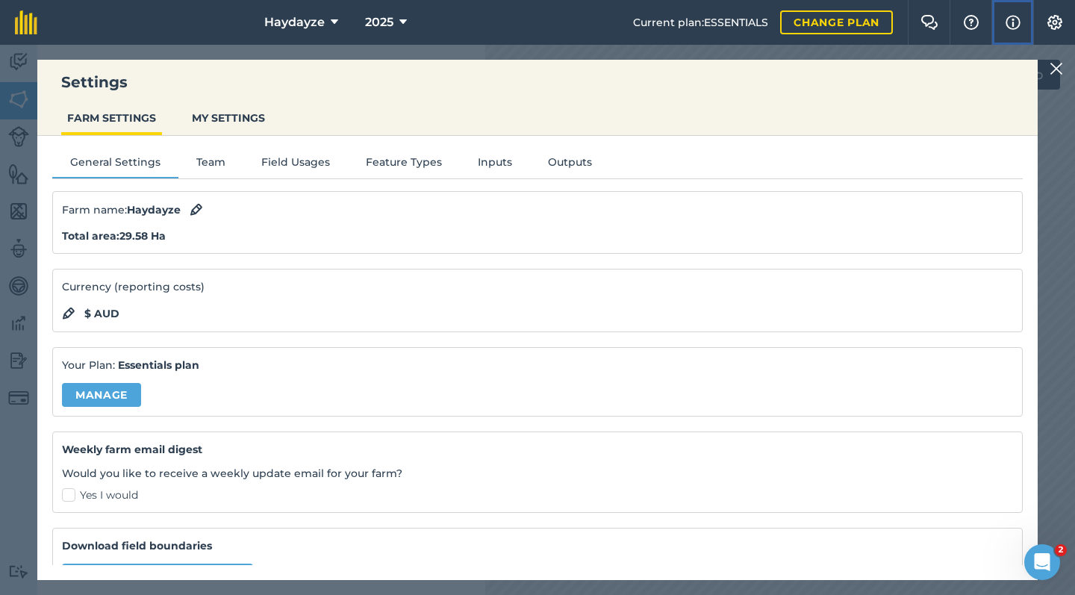
click at [1022, 20] on button "Info" at bounding box center [1012, 22] width 42 height 45
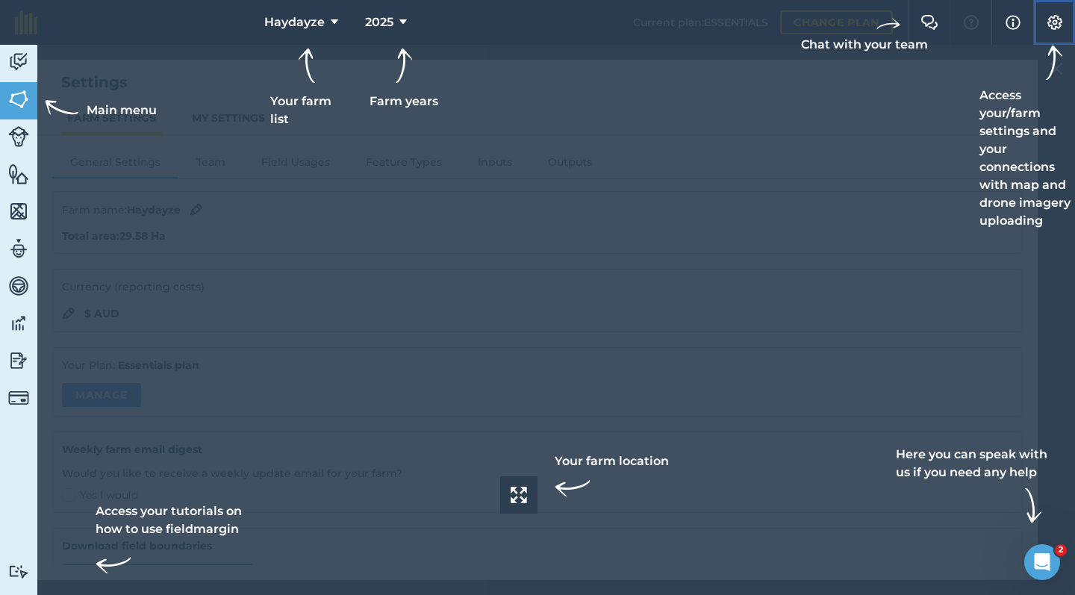
click at [1049, 33] on button "Settings" at bounding box center [1054, 22] width 42 height 45
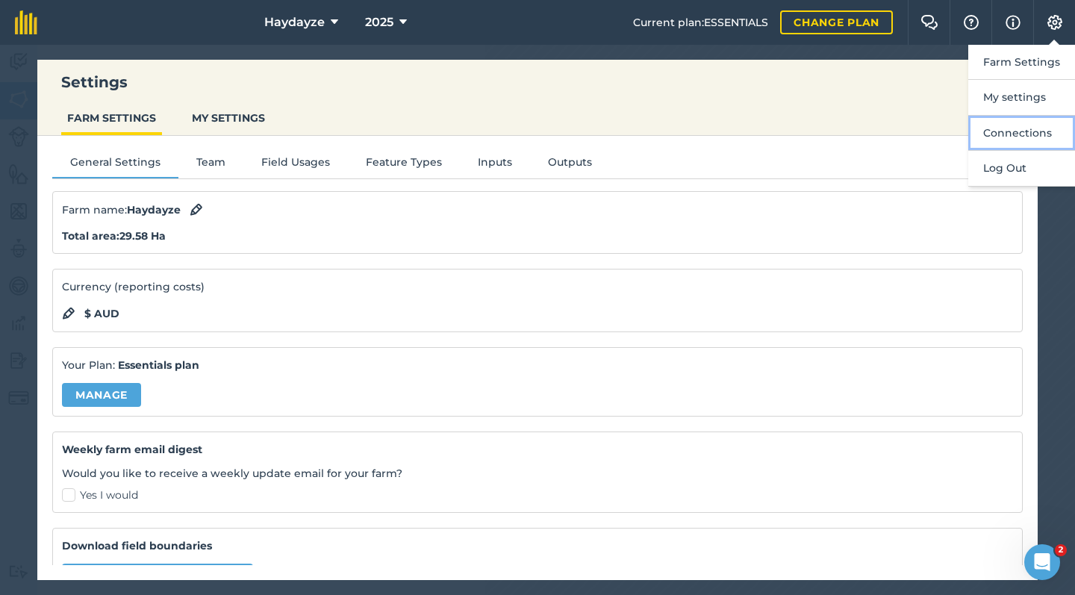
click at [1019, 138] on button "Connections" at bounding box center [1021, 133] width 107 height 35
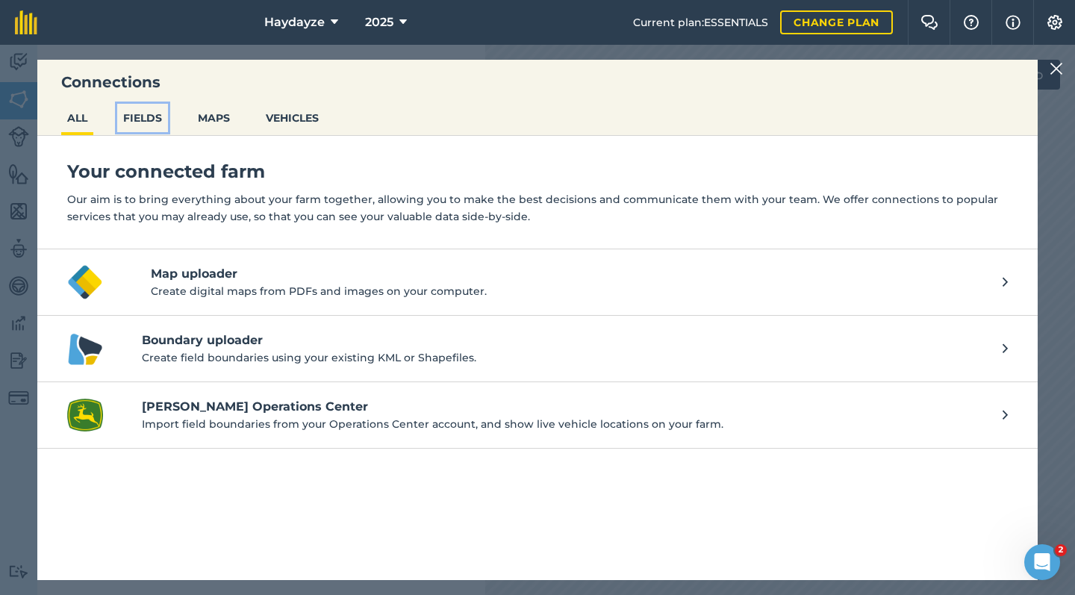
click at [144, 114] on button "FIELDS" at bounding box center [142, 118] width 51 height 28
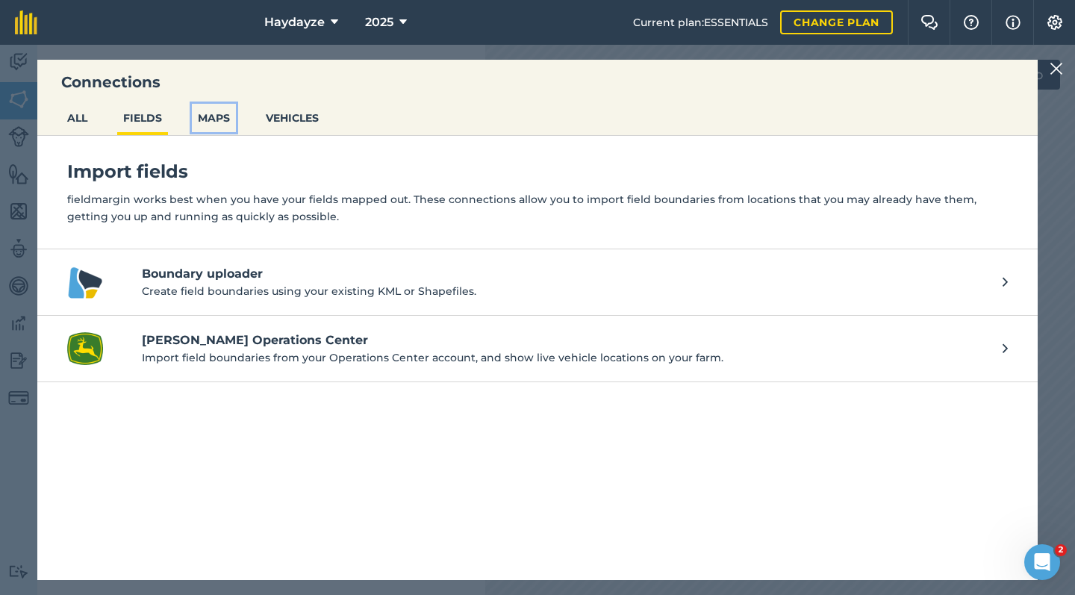
click at [218, 129] on button "MAPS" at bounding box center [214, 118] width 44 height 28
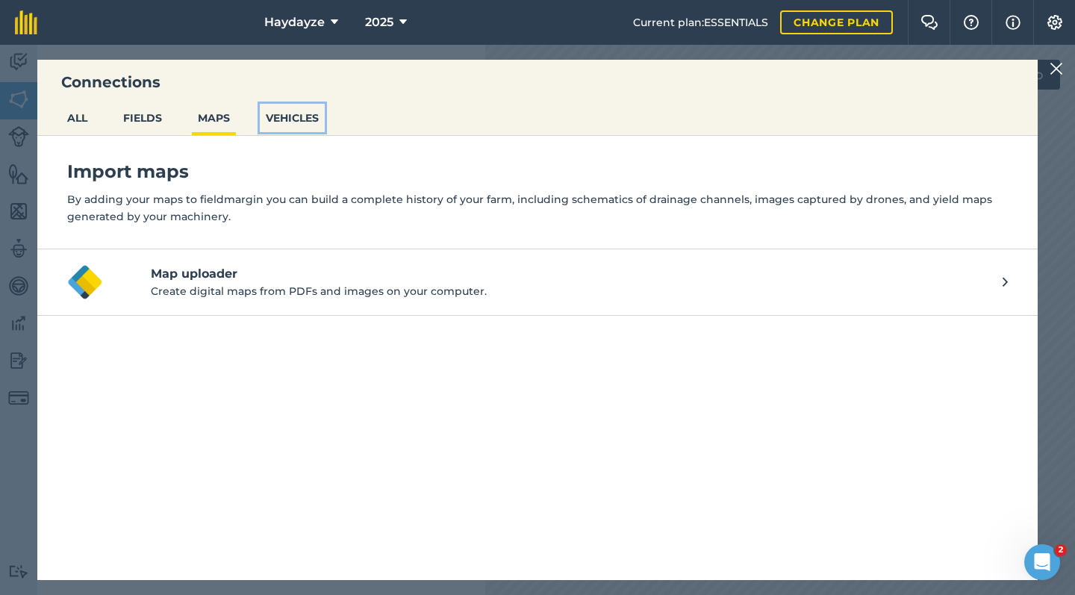
click at [290, 115] on button "VEHICLES" at bounding box center [292, 118] width 65 height 28
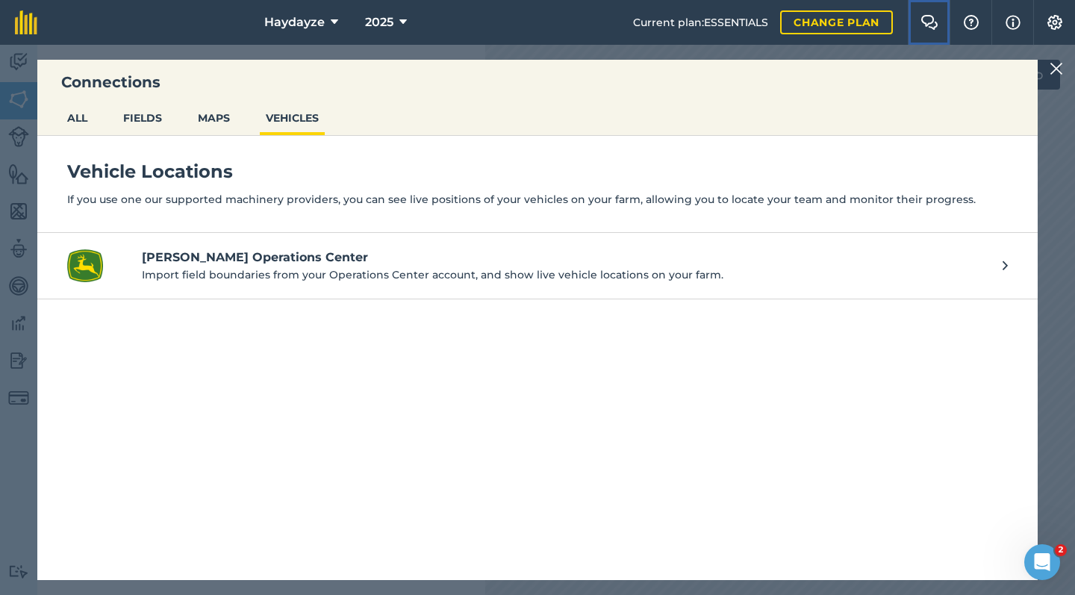
click at [927, 22] on img at bounding box center [929, 22] width 18 height 15
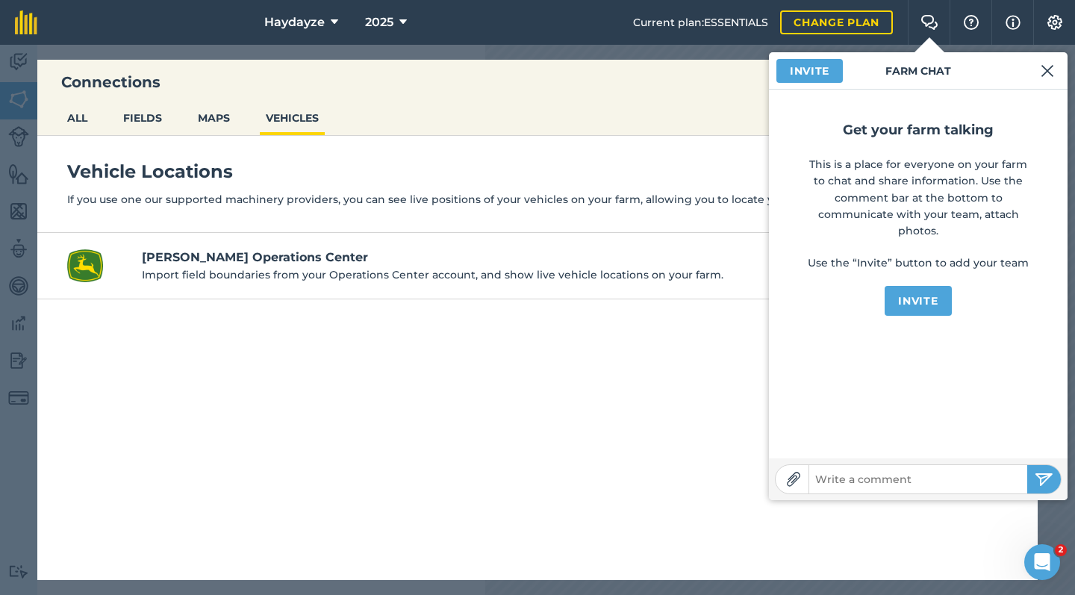
click at [1044, 78] on img at bounding box center [1046, 71] width 13 height 18
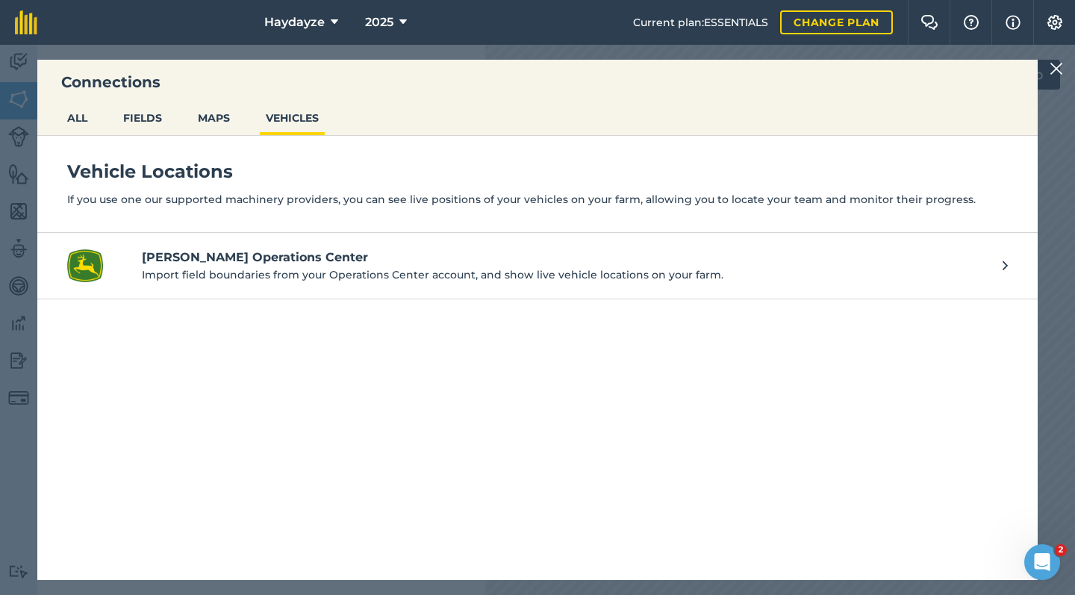
click at [25, 23] on img at bounding box center [26, 22] width 22 height 24
click at [136, 20] on nav "Haydayze 2025" at bounding box center [342, 22] width 581 height 45
click at [28, 446] on div "Connections ALL FIELDS MAPS VEHICLES Vehicle Locations If you use one our suppo…" at bounding box center [537, 320] width 1075 height 550
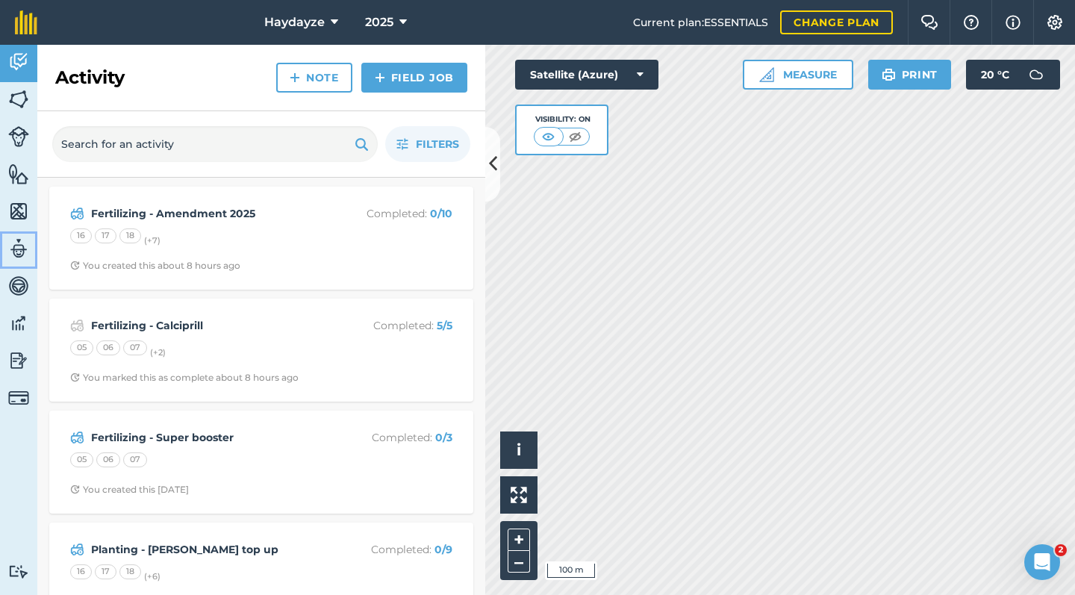
click at [32, 257] on link "Team" at bounding box center [18, 249] width 37 height 37
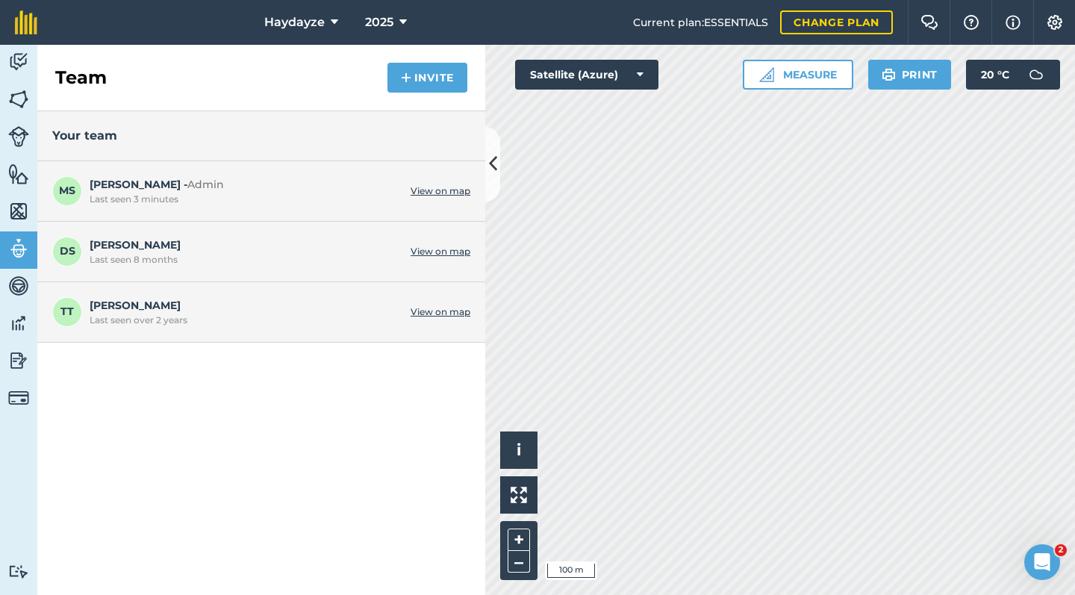
click at [442, 193] on link "View on map" at bounding box center [440, 191] width 60 height 12
click at [446, 194] on link "View on map" at bounding box center [440, 191] width 60 height 12
click at [31, 566] on link "Tutorials Tutorials" at bounding box center [18, 572] width 37 height 46
